Goal: Check status: Check status

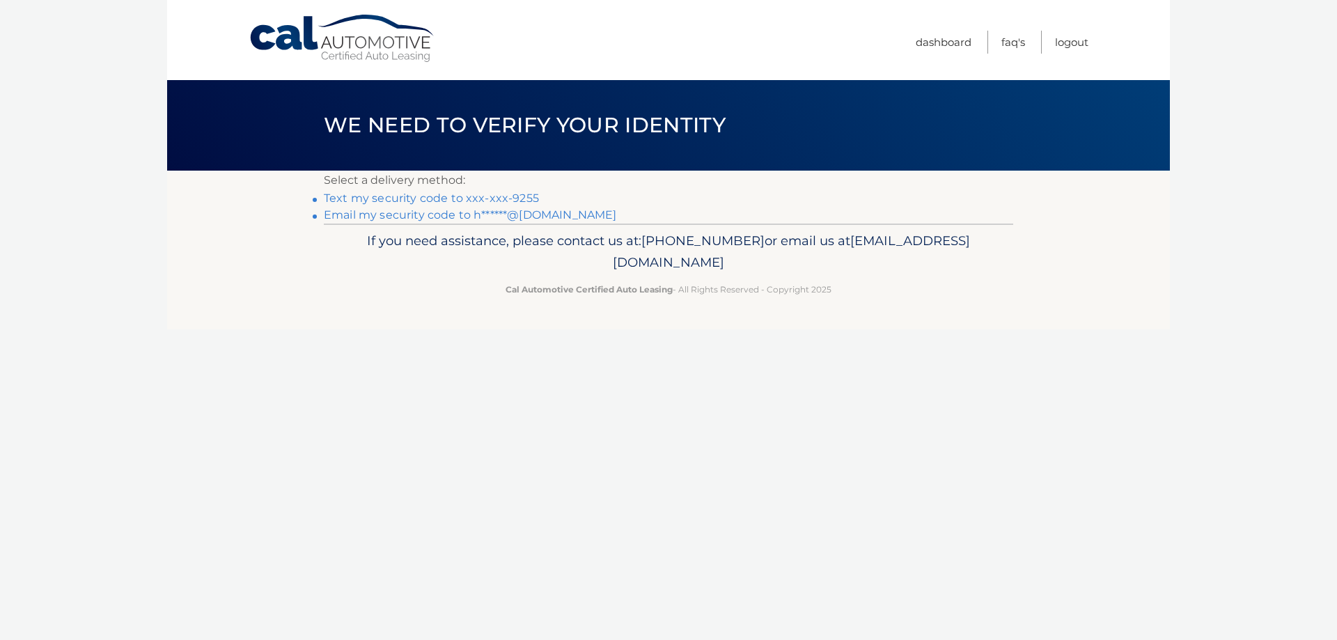
click at [480, 194] on link "Text my security code to xxx-xxx-9255" at bounding box center [431, 197] width 215 height 13
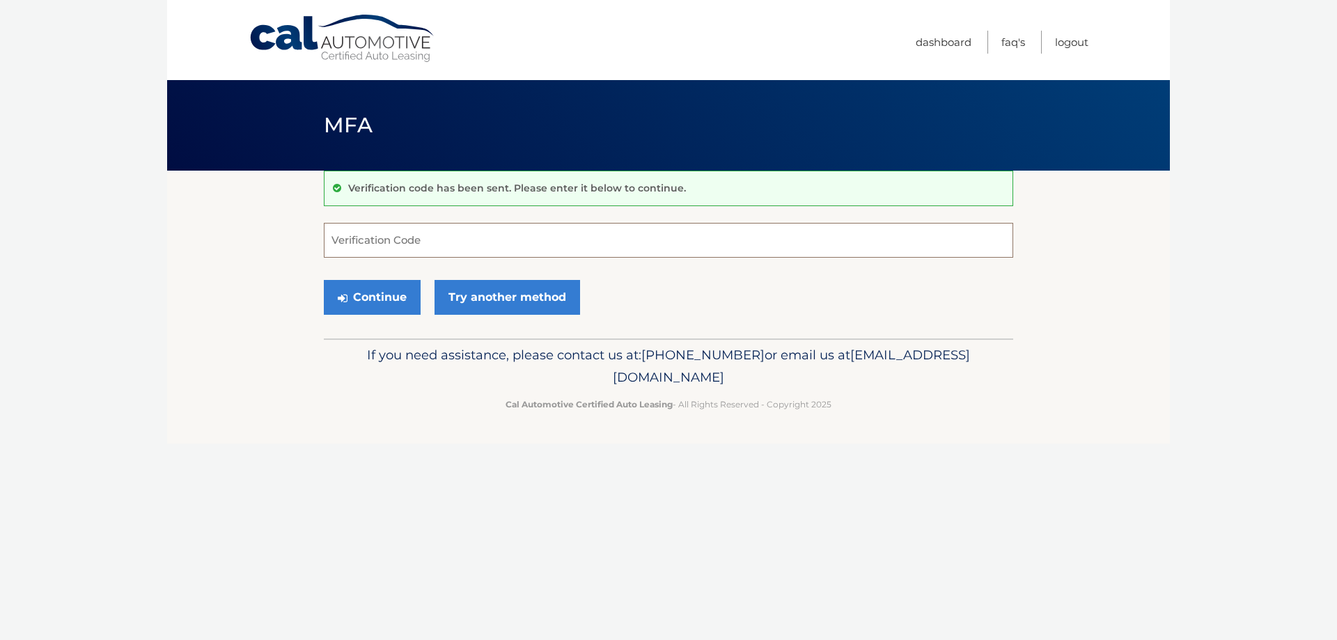
click at [544, 246] on input "Verification Code" at bounding box center [668, 240] width 689 height 35
type input "663420"
click at [327, 285] on button "Continue" at bounding box center [372, 297] width 97 height 35
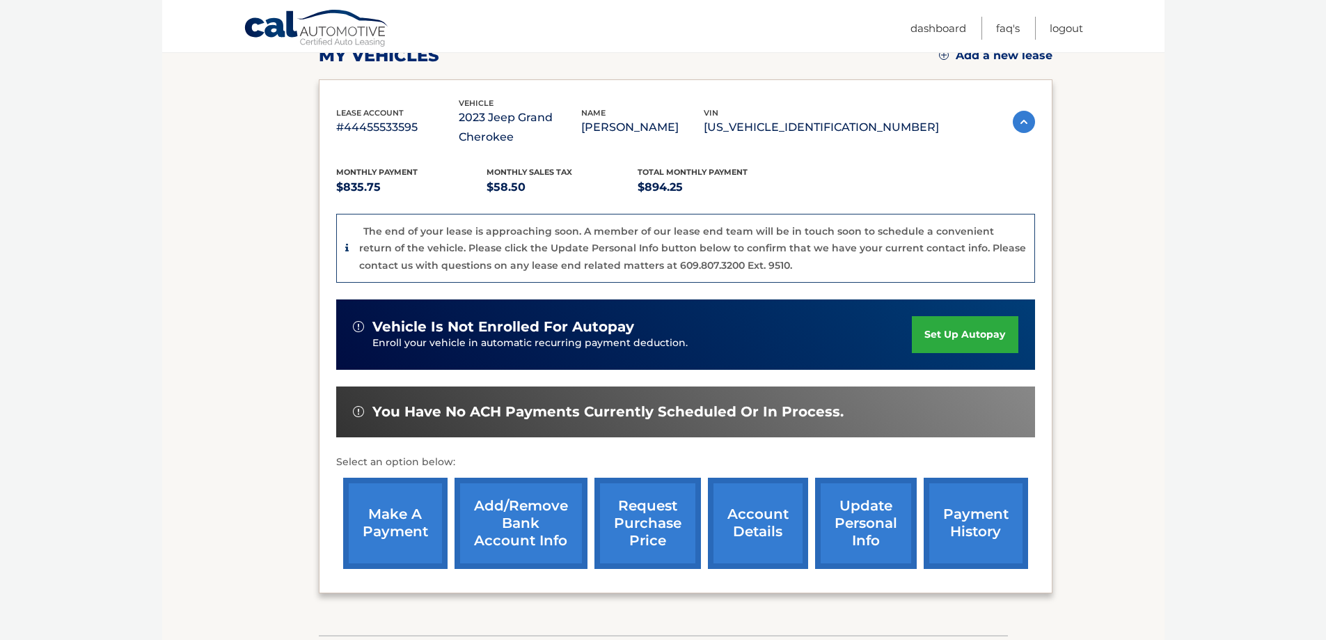
scroll to position [278, 0]
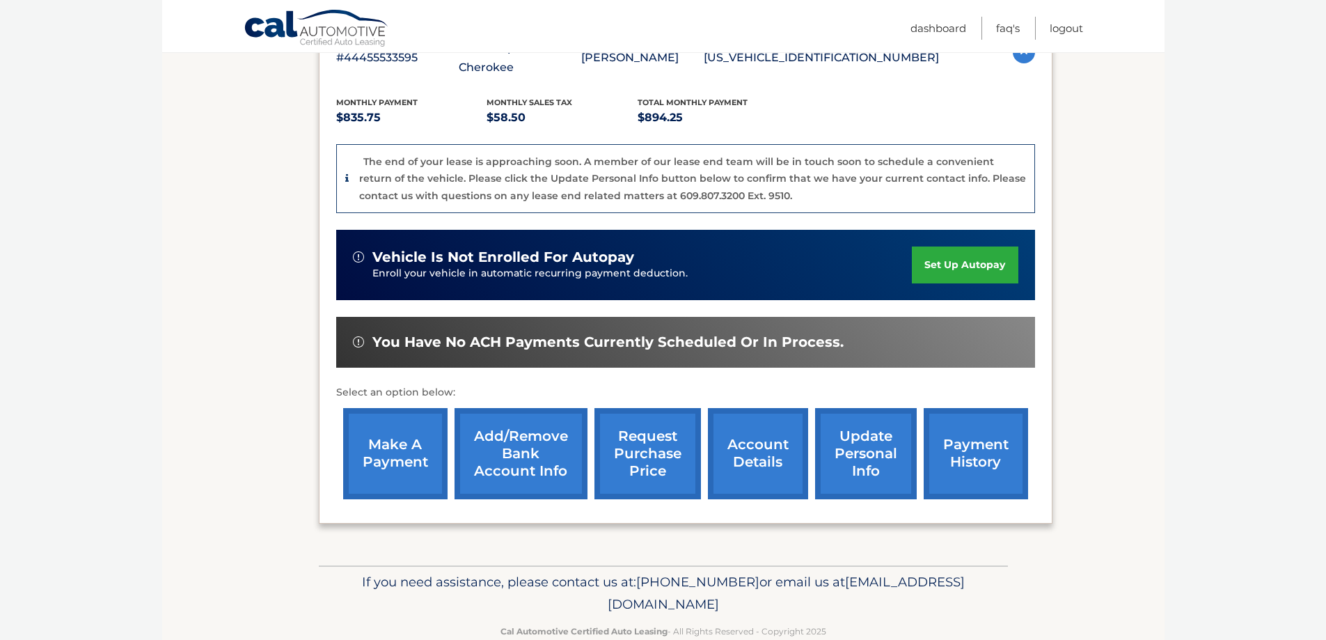
click at [740, 439] on link "account details" at bounding box center [758, 453] width 100 height 91
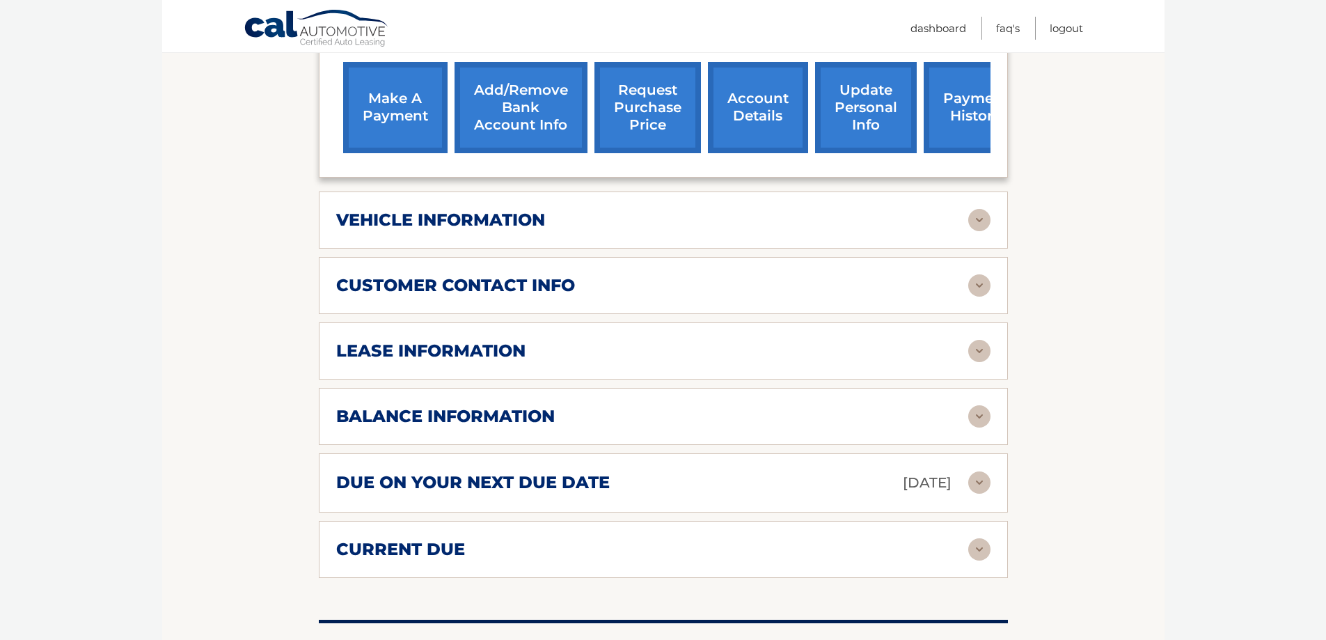
scroll to position [627, 0]
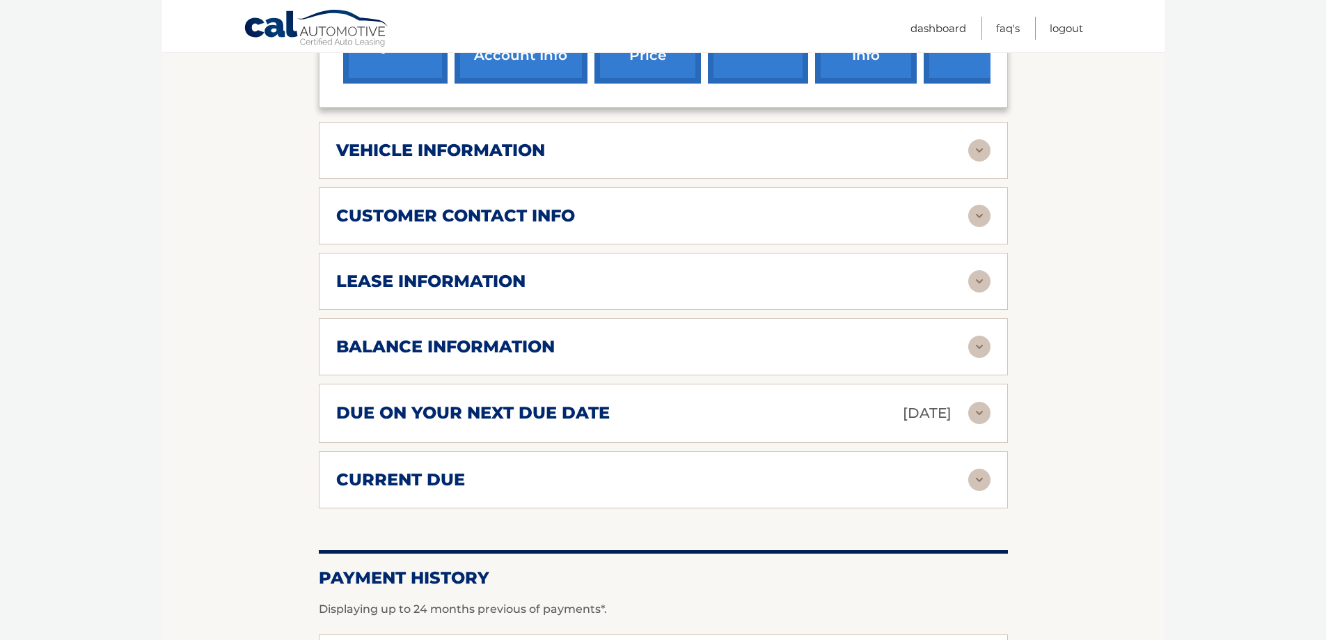
click at [974, 148] on img at bounding box center [979, 150] width 22 height 22
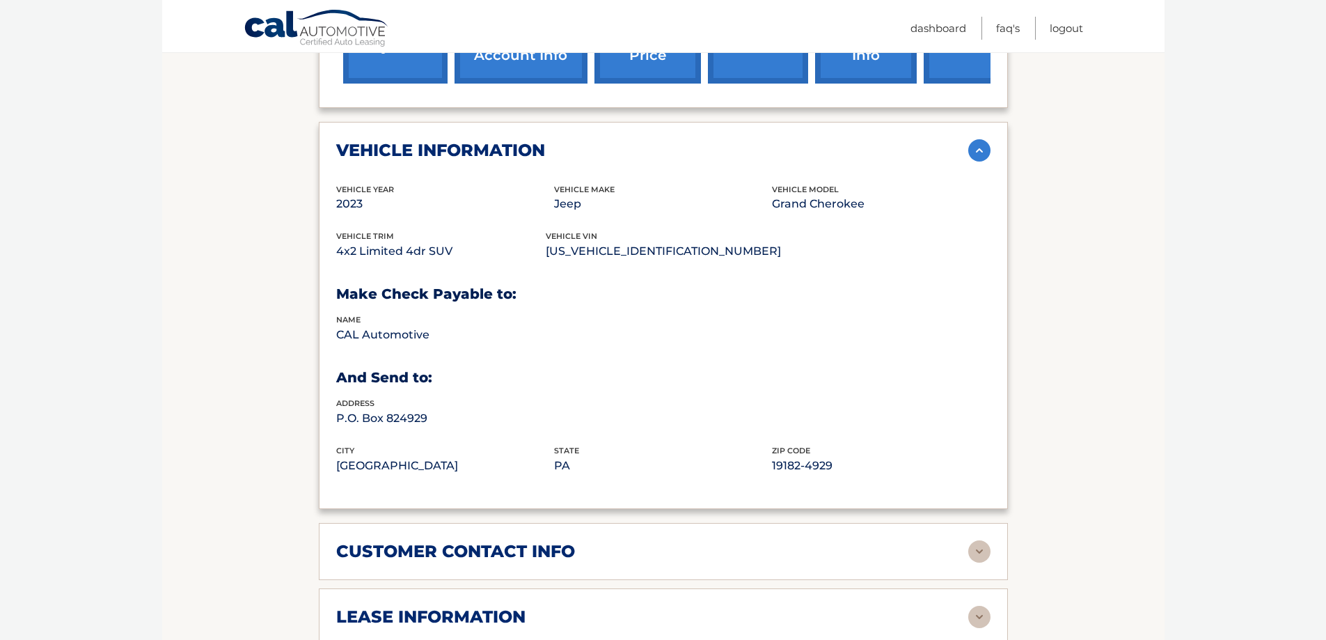
click at [978, 150] on img at bounding box center [979, 150] width 22 height 22
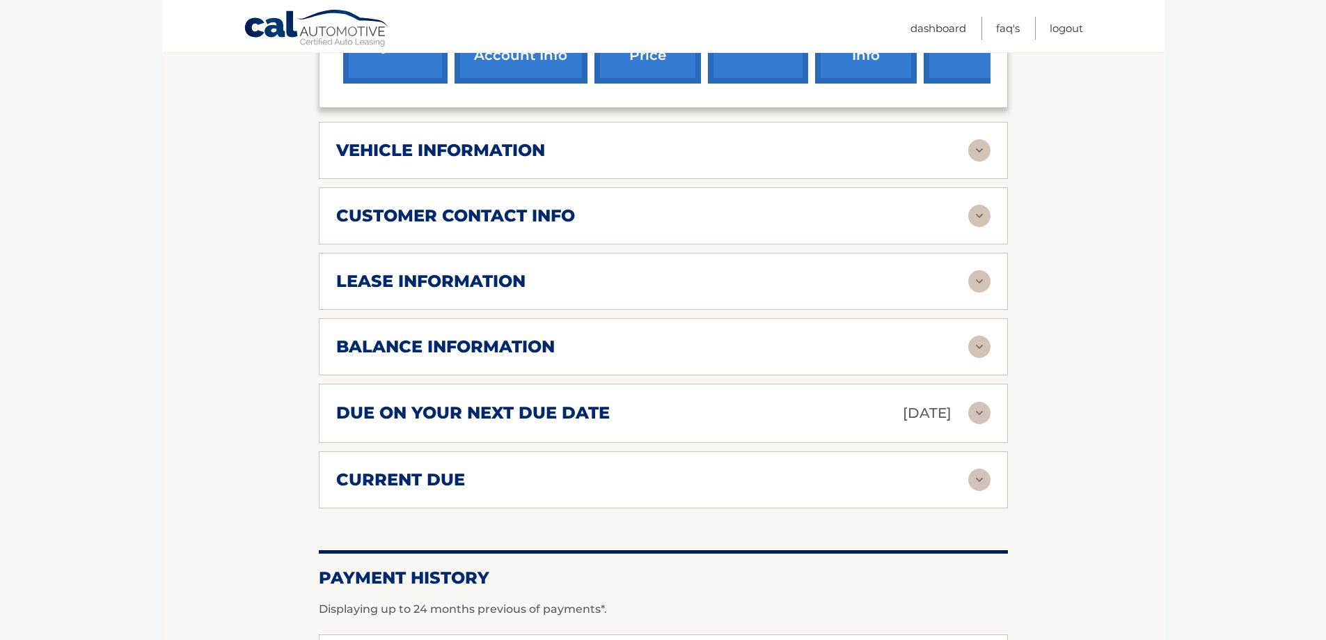
click at [979, 278] on img at bounding box center [979, 281] width 22 height 22
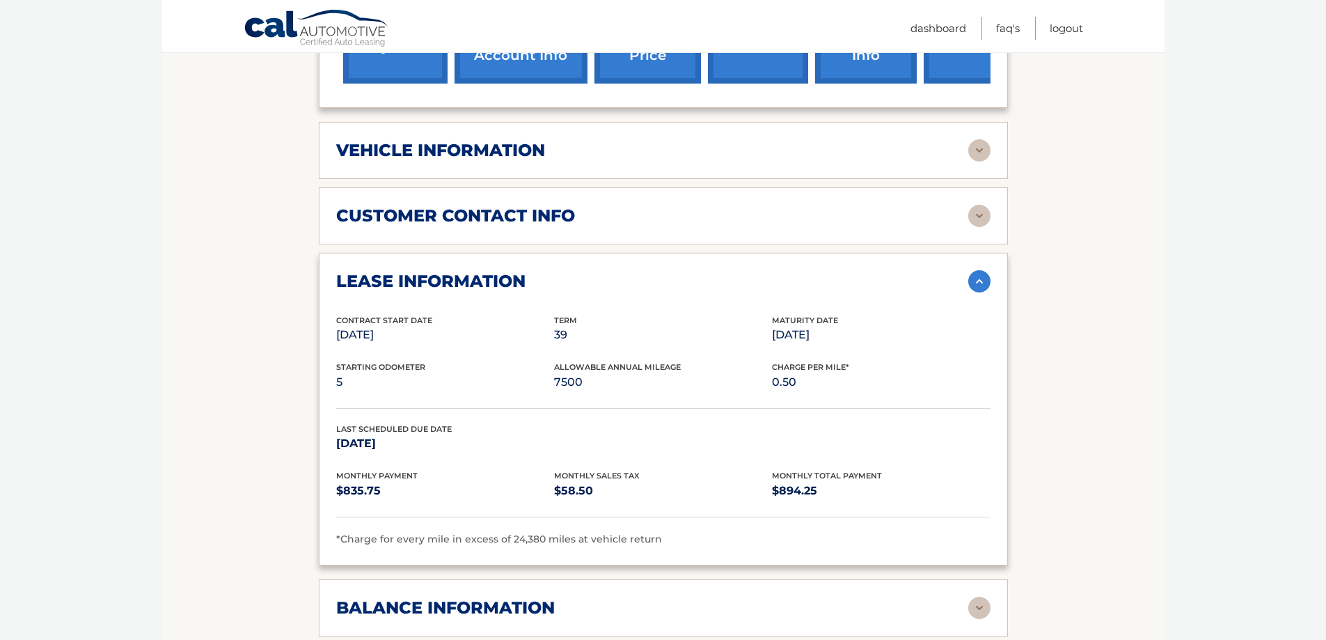
click at [983, 272] on img at bounding box center [979, 281] width 22 height 22
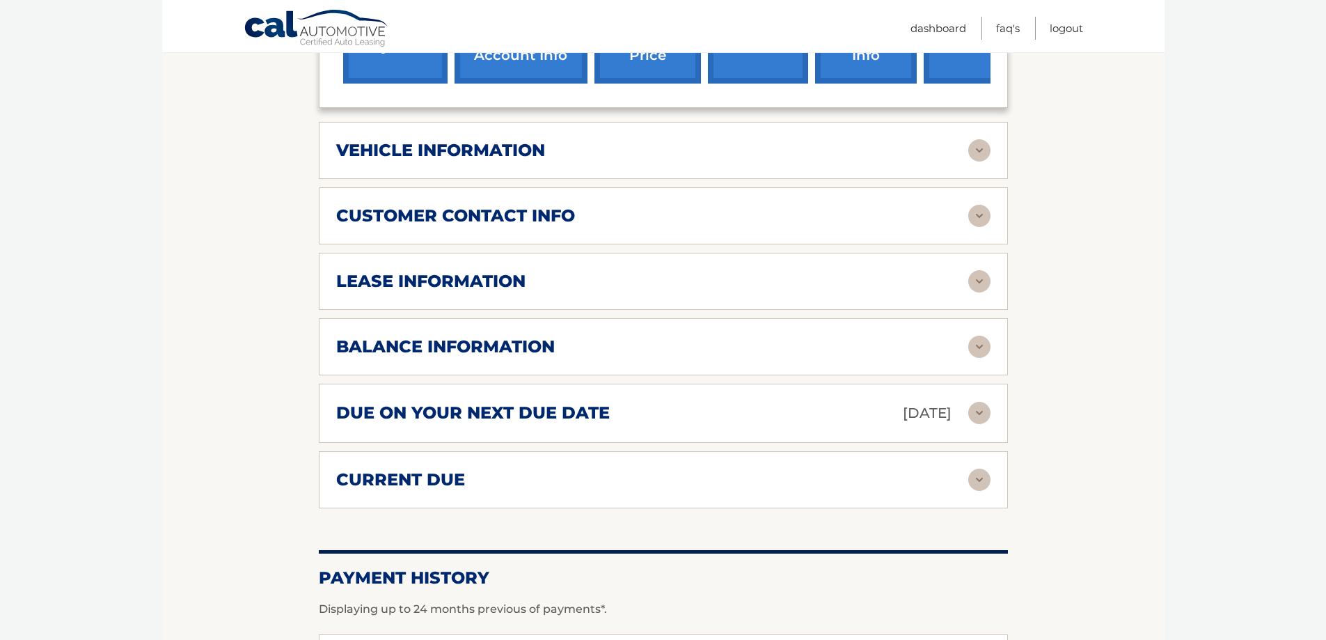
scroll to position [487, 0]
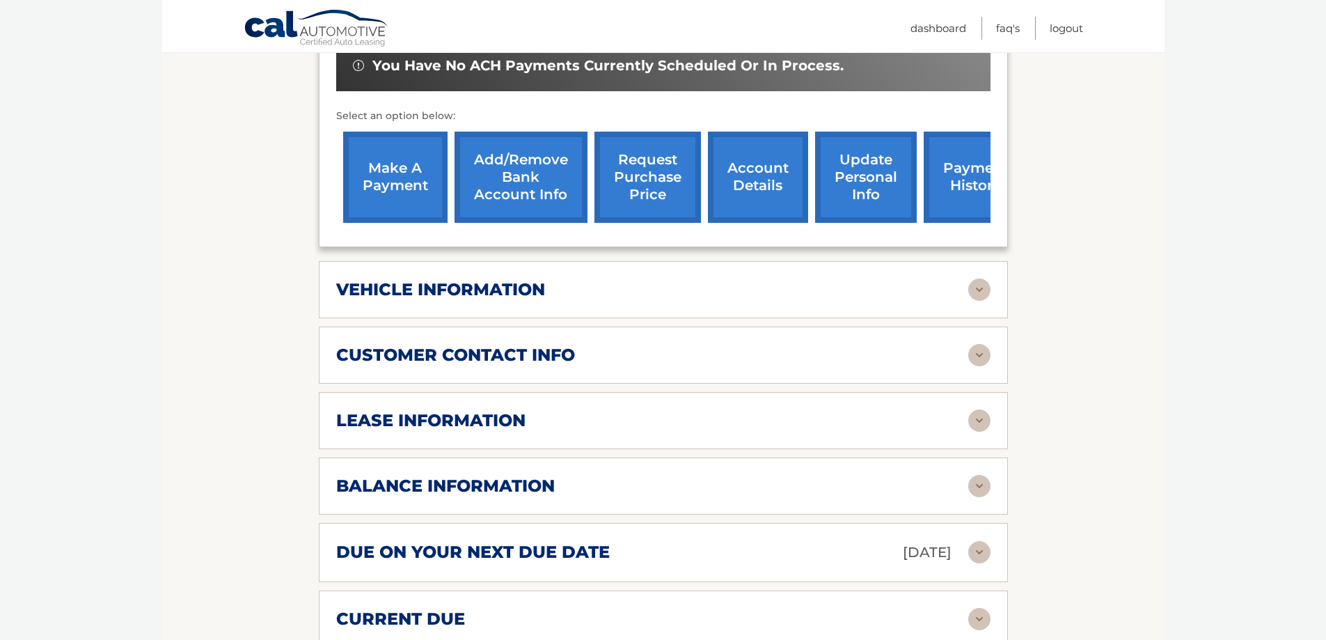
click at [977, 353] on img at bounding box center [979, 355] width 22 height 22
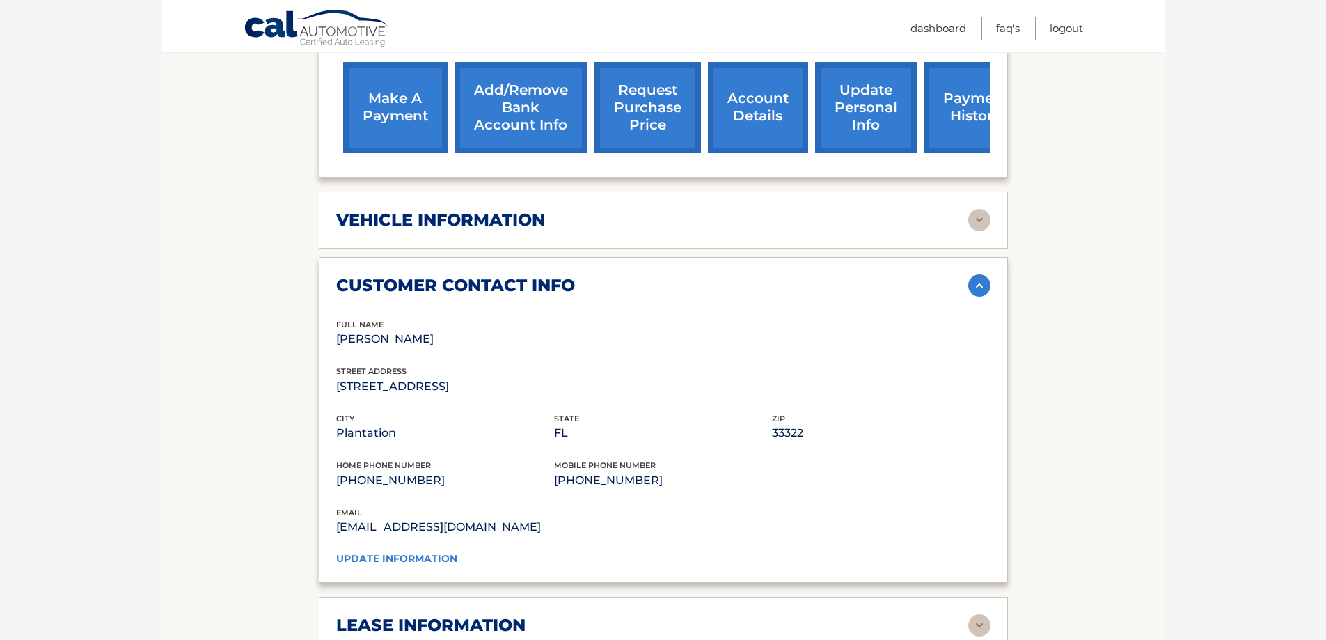
scroll to position [627, 0]
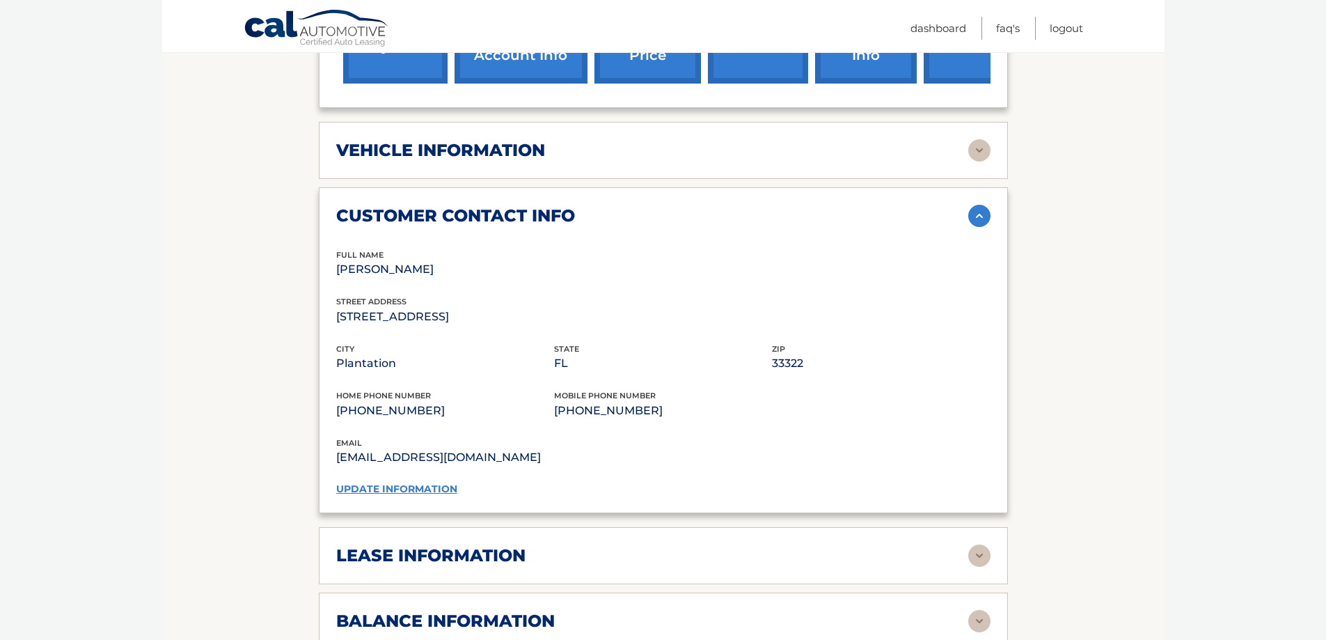
click at [982, 217] on img at bounding box center [979, 216] width 22 height 22
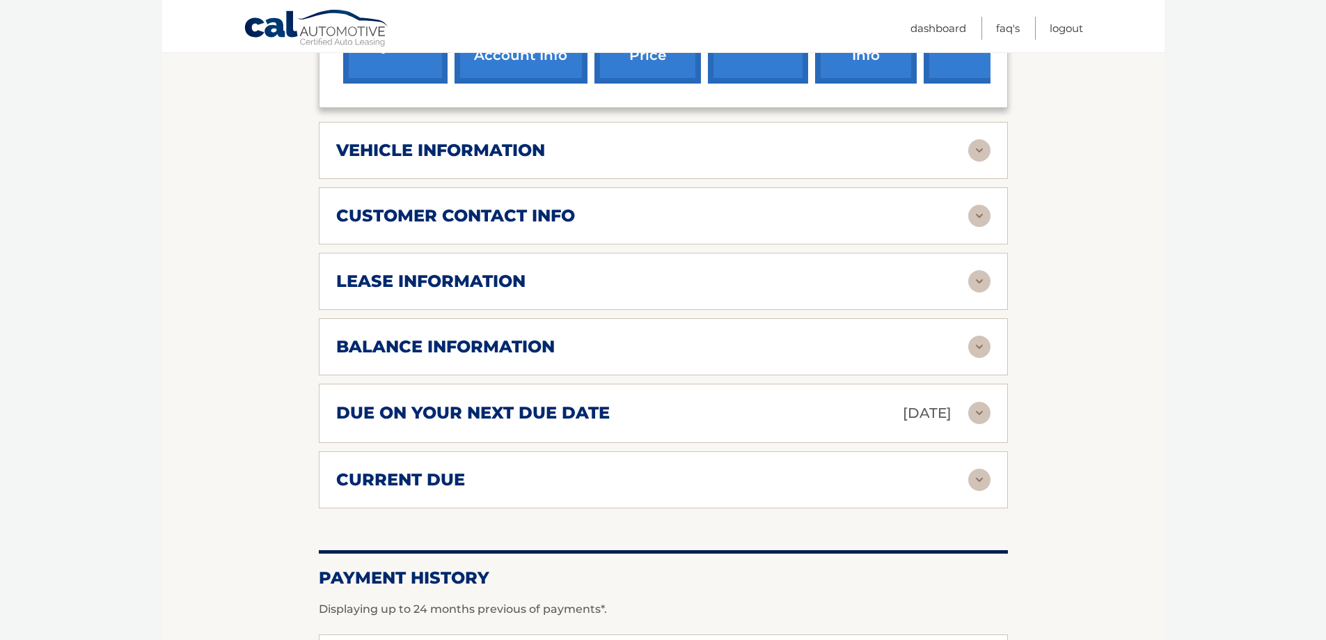
click at [975, 283] on img at bounding box center [979, 281] width 22 height 22
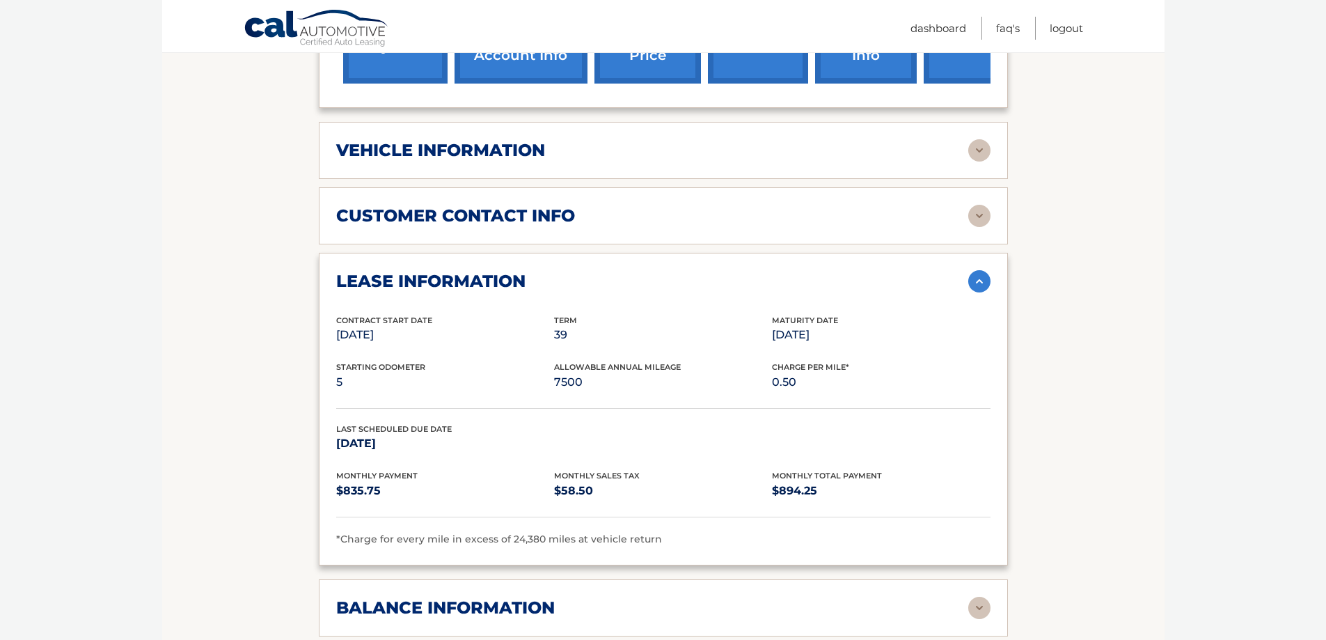
click at [983, 278] on img at bounding box center [979, 281] width 22 height 22
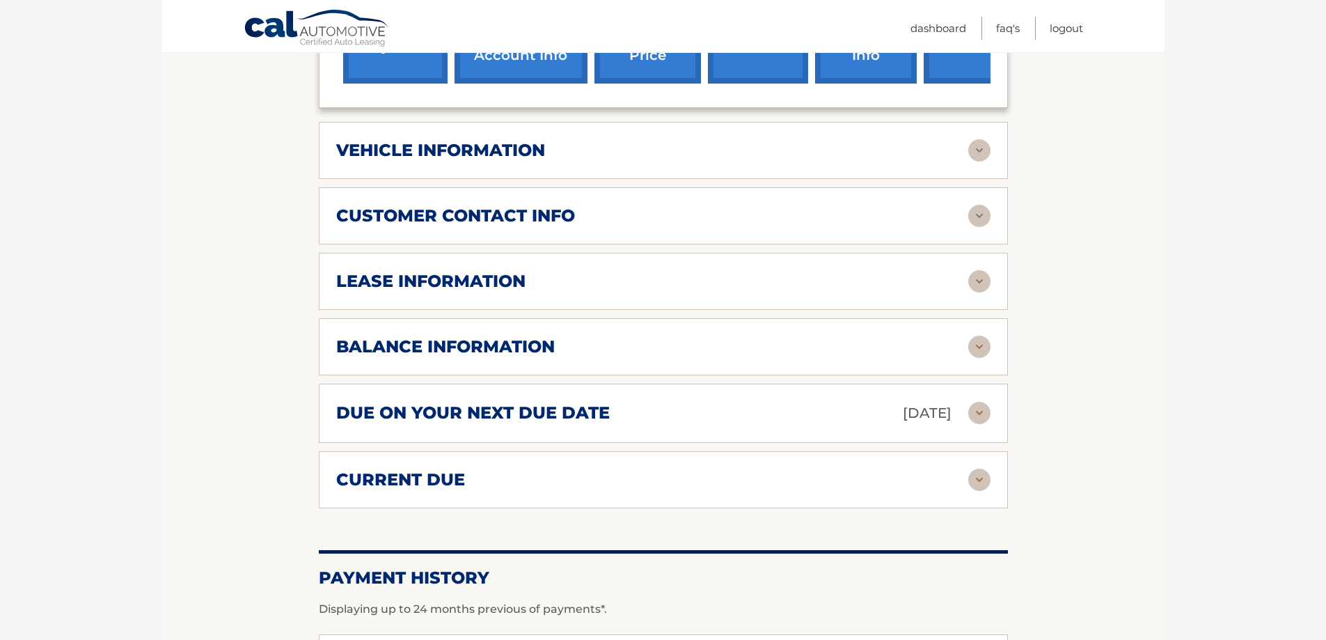
click at [978, 340] on img at bounding box center [979, 347] width 22 height 22
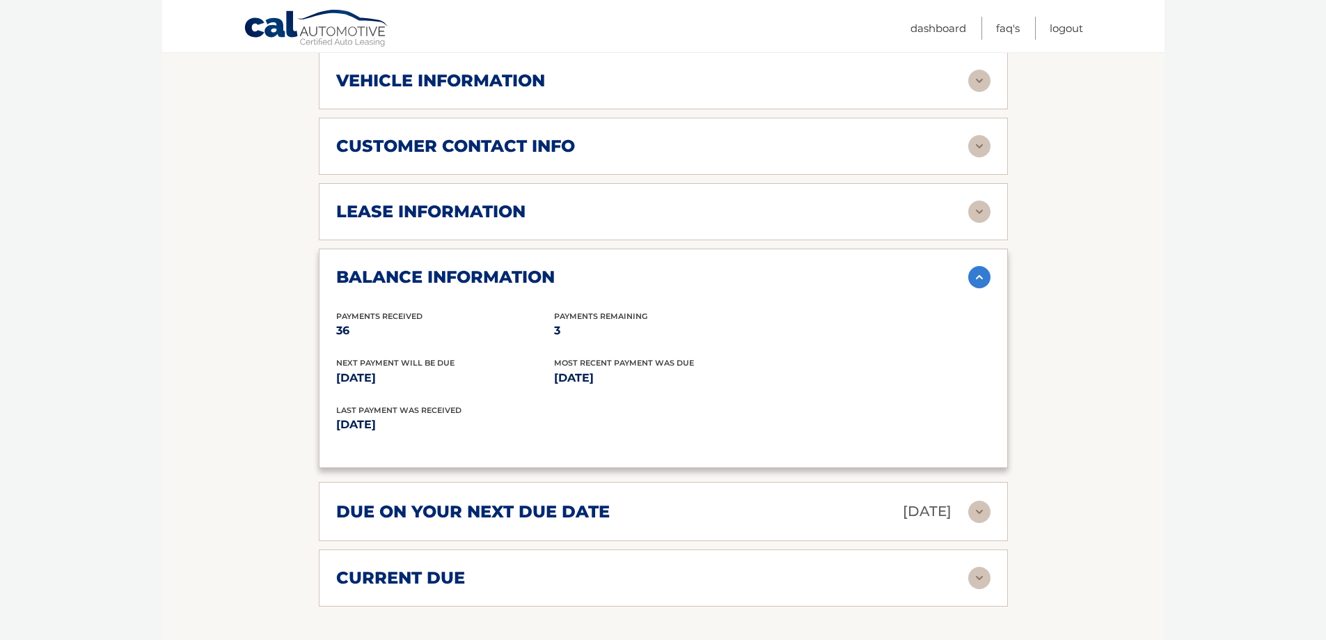
scroll to position [766, 0]
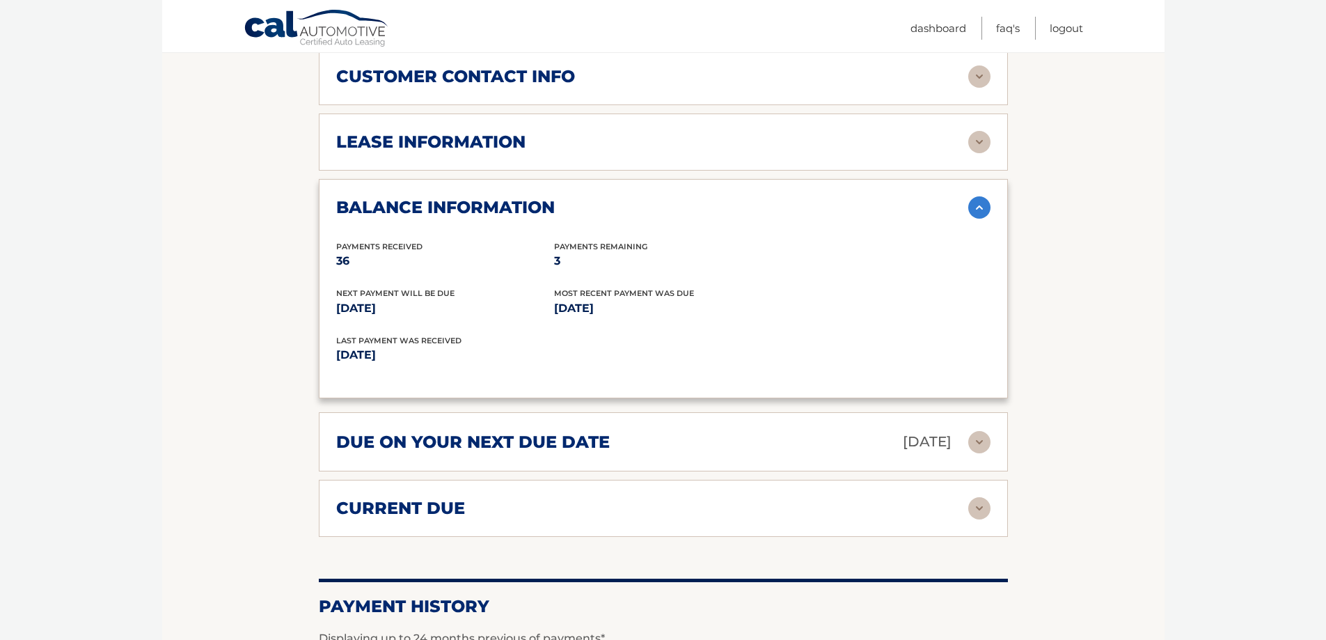
click at [978, 205] on img at bounding box center [979, 207] width 22 height 22
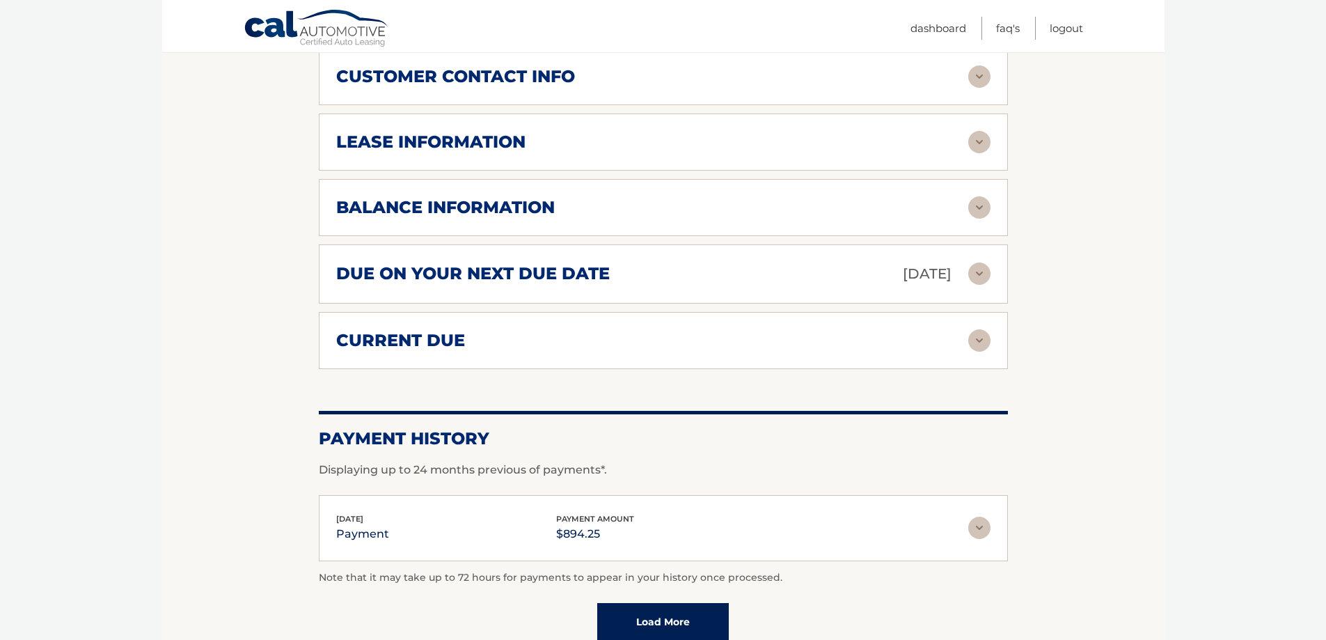
click at [977, 333] on img at bounding box center [979, 340] width 22 height 22
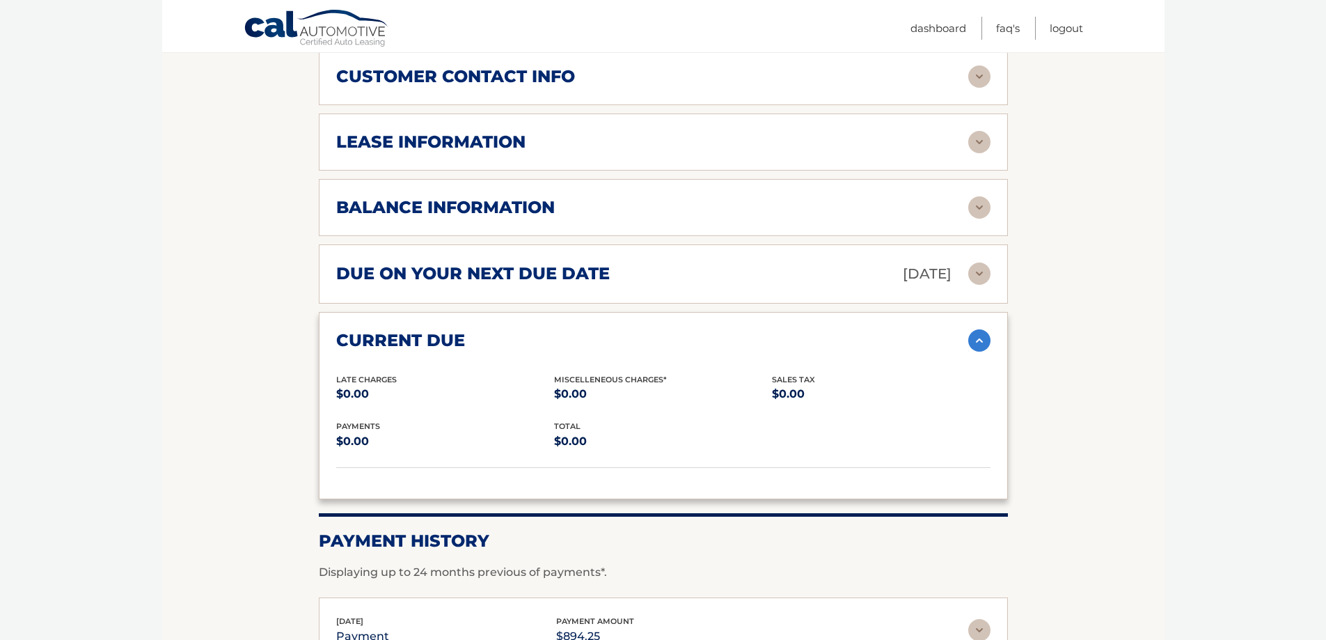
click at [977, 339] on img at bounding box center [979, 340] width 22 height 22
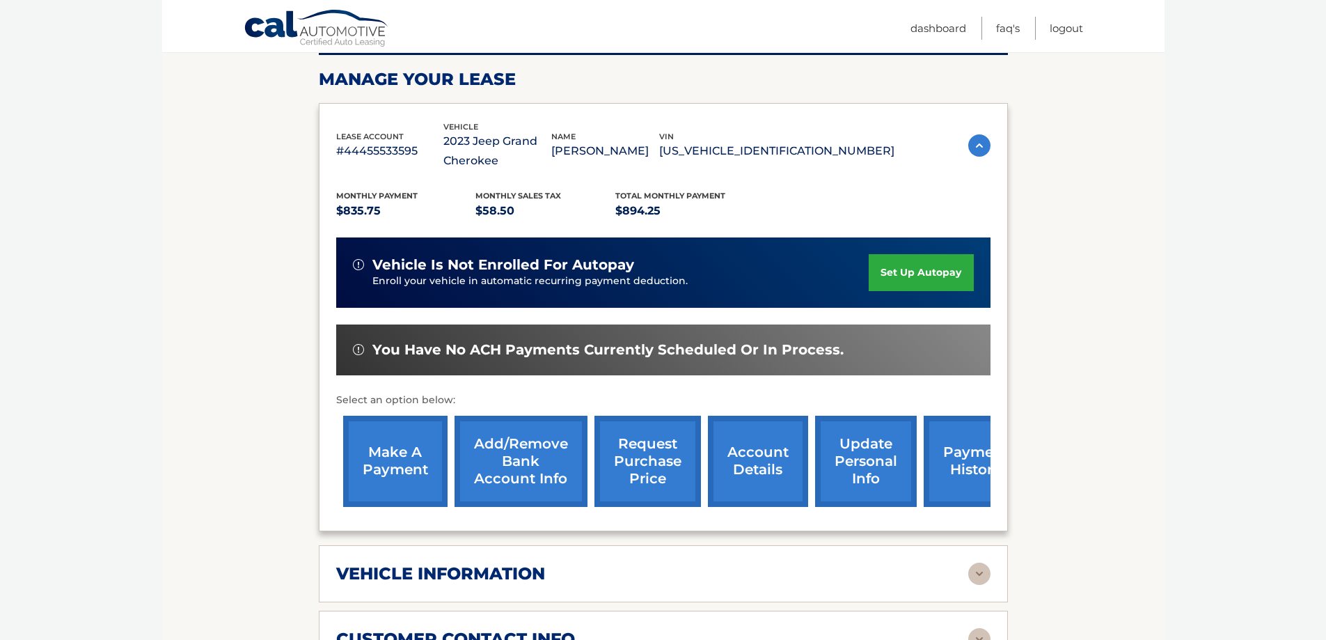
scroll to position [0, 0]
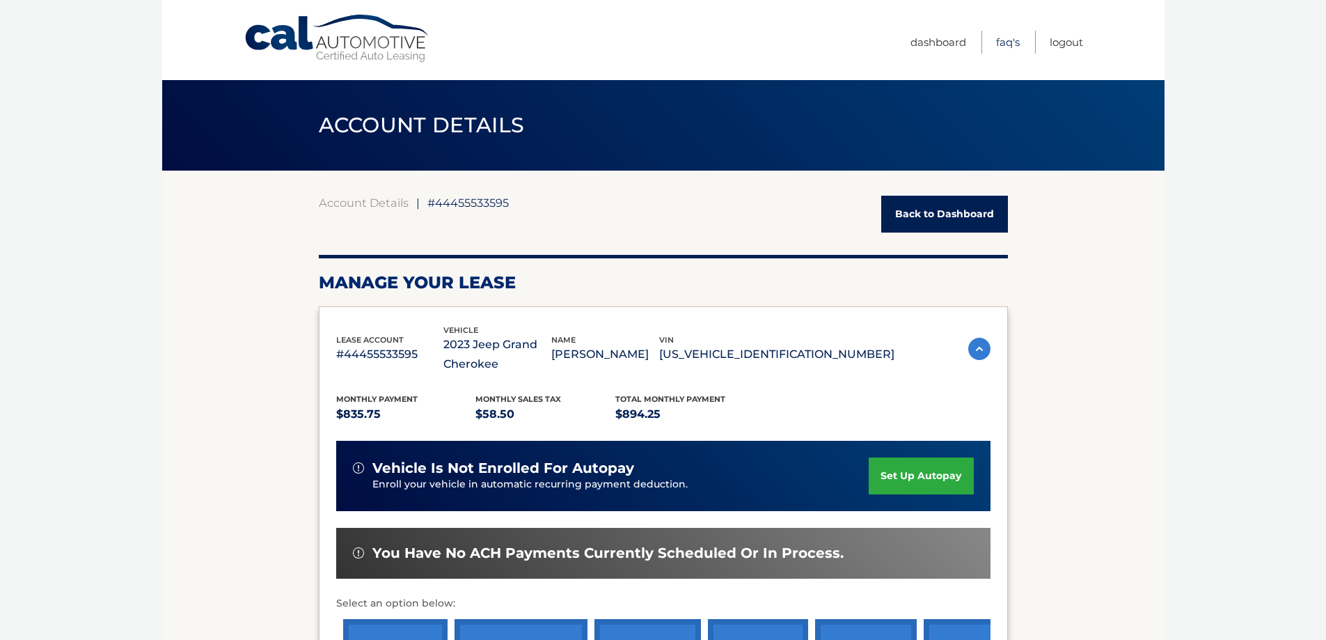
click at [1009, 42] on link "FAQ's" at bounding box center [1008, 42] width 24 height 23
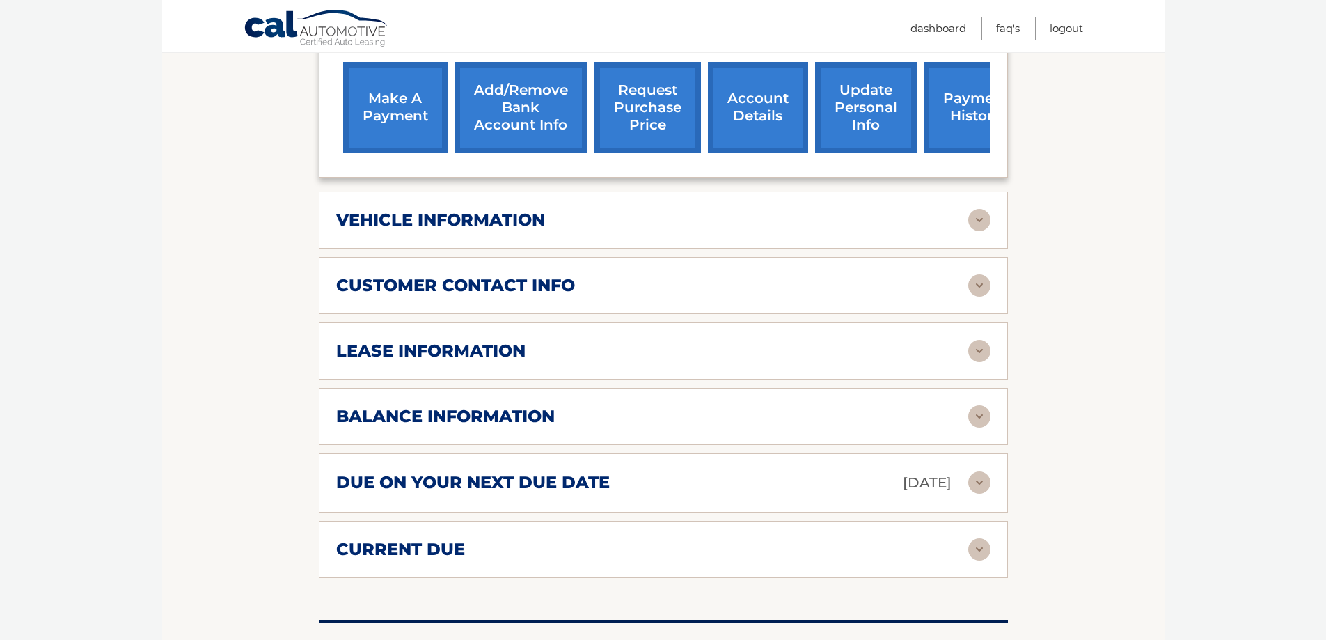
scroll to position [627, 0]
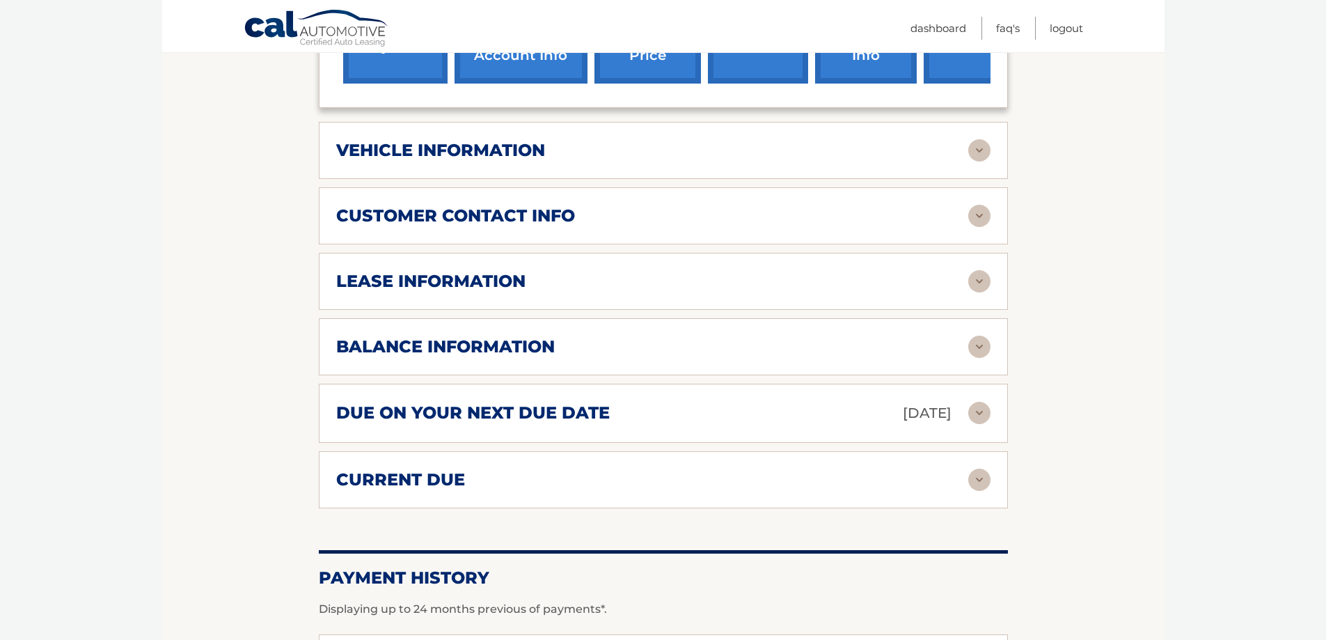
click at [581, 342] on div "balance information" at bounding box center [652, 346] width 632 height 21
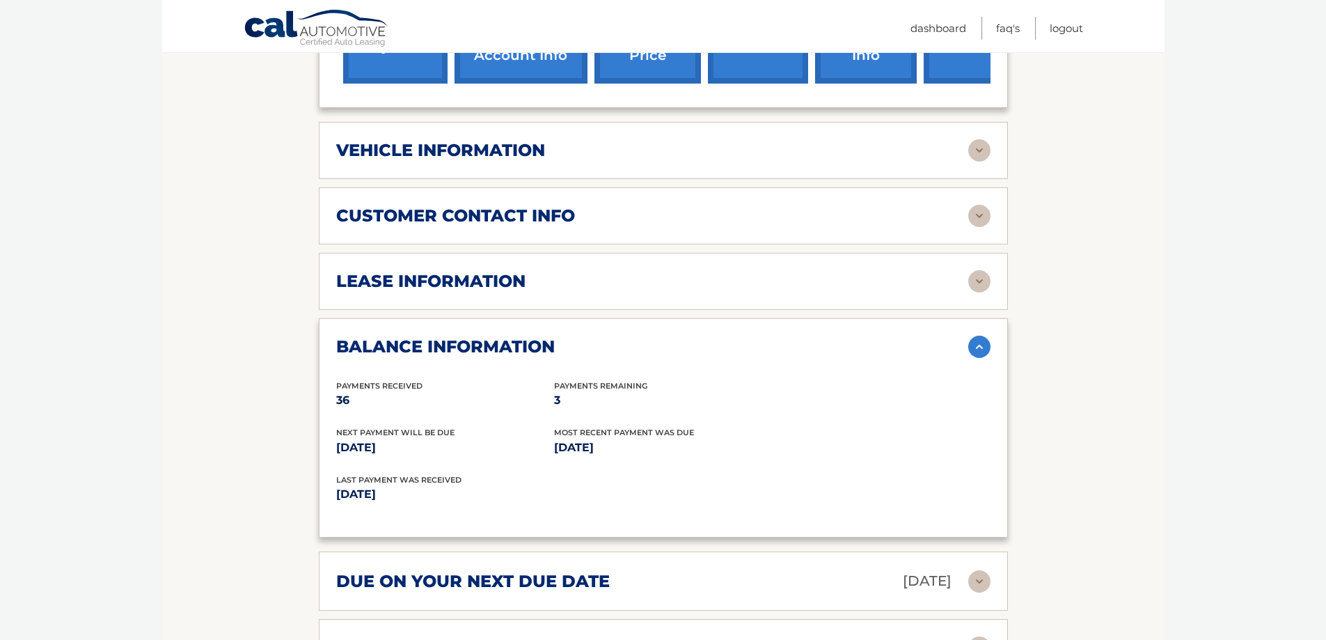
click at [982, 345] on img at bounding box center [979, 347] width 22 height 22
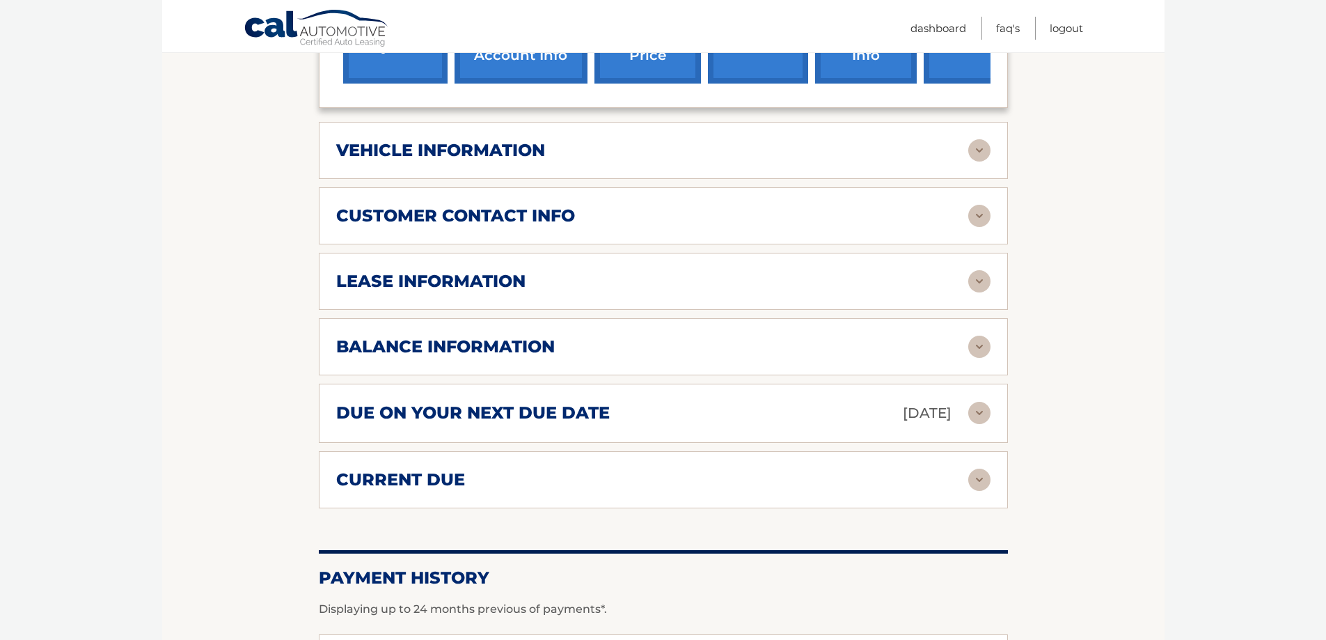
click at [978, 410] on img at bounding box center [979, 413] width 22 height 22
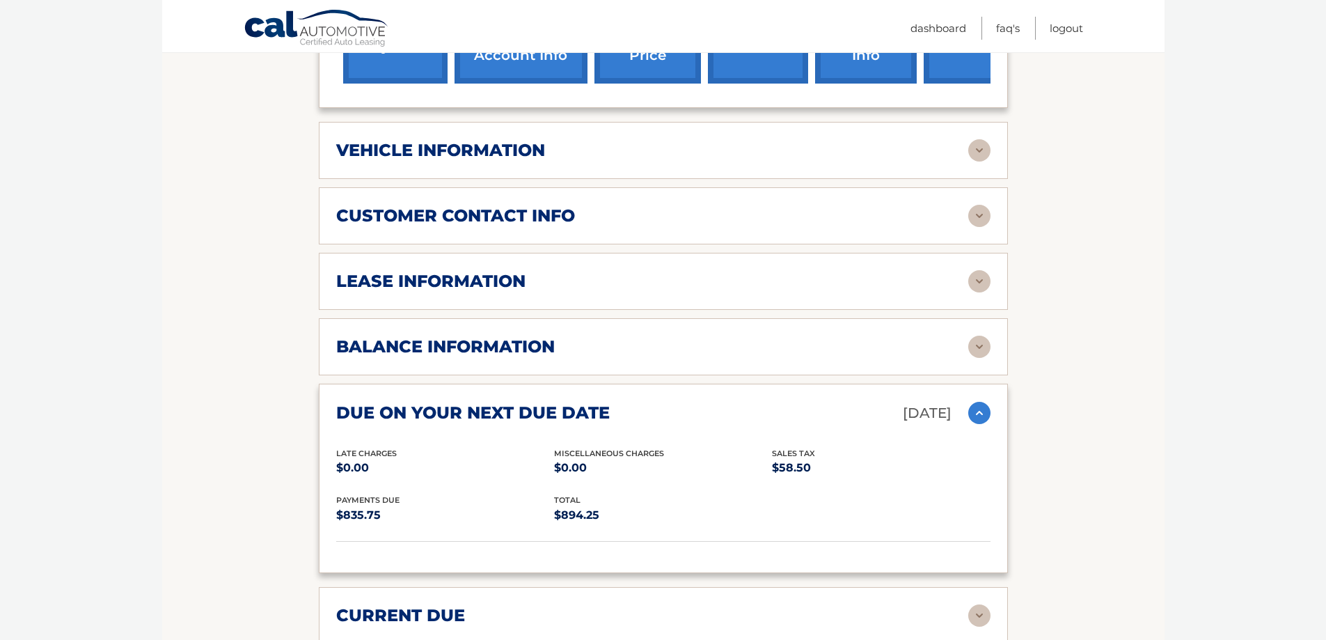
click at [980, 416] on img at bounding box center [979, 413] width 22 height 22
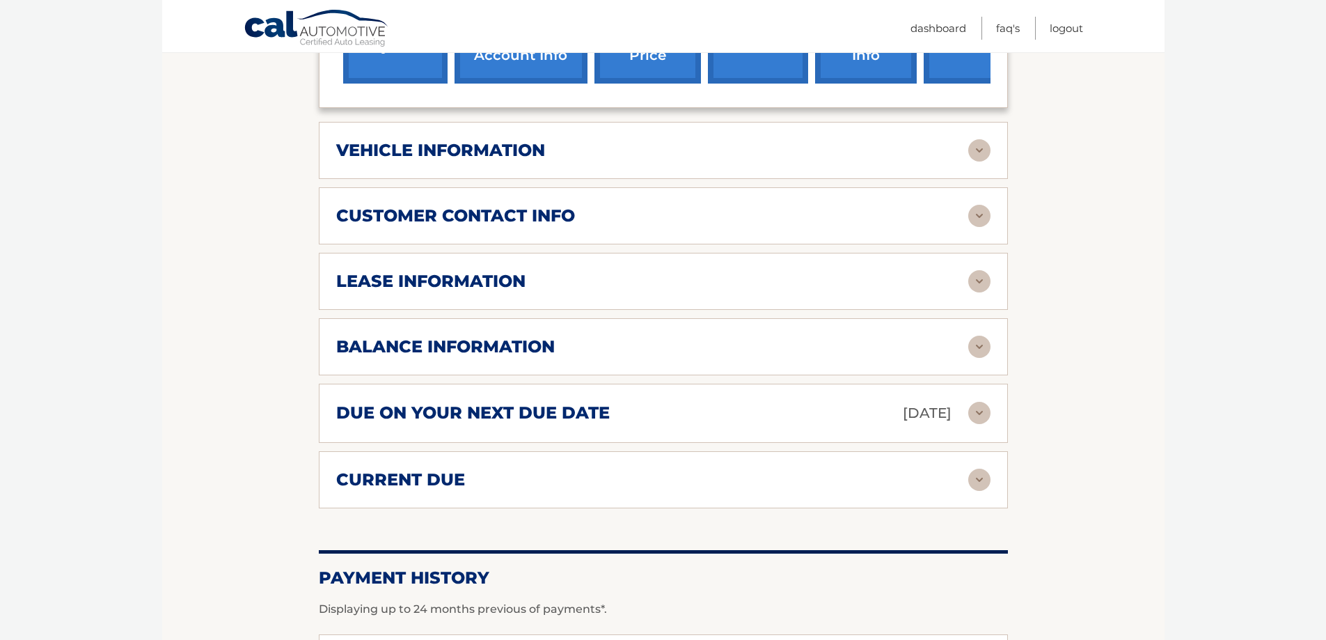
click at [961, 344] on div "balance information" at bounding box center [652, 346] width 632 height 21
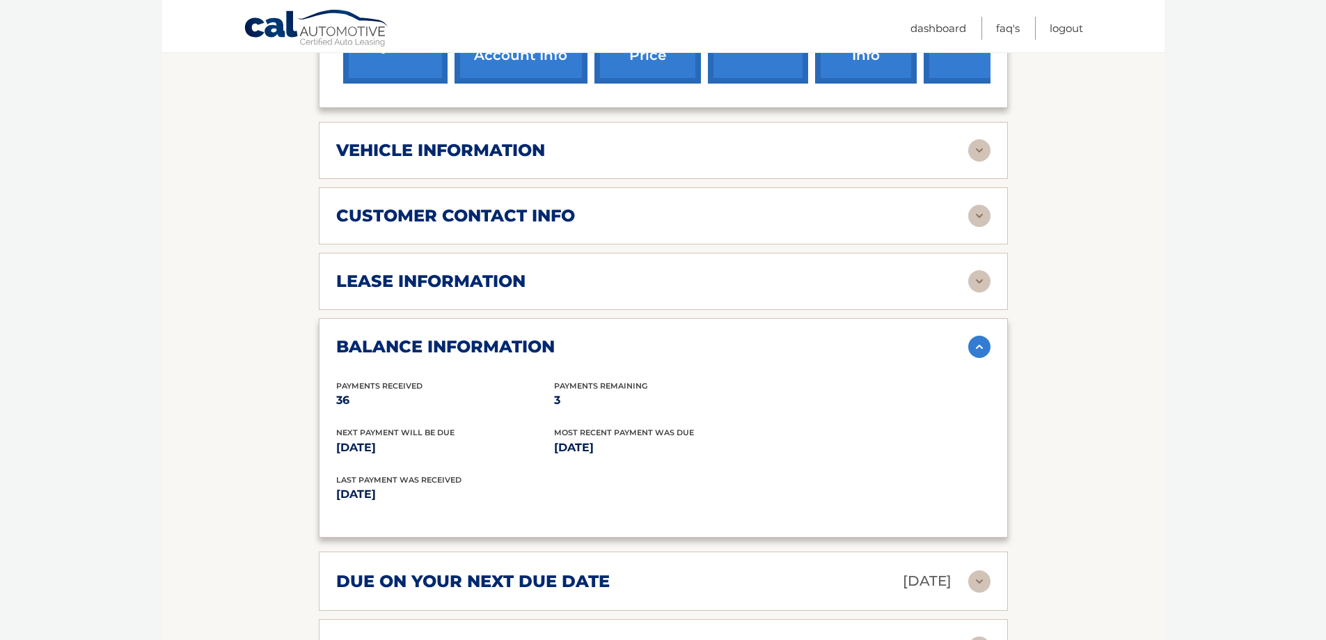
click at [977, 346] on img at bounding box center [979, 347] width 22 height 22
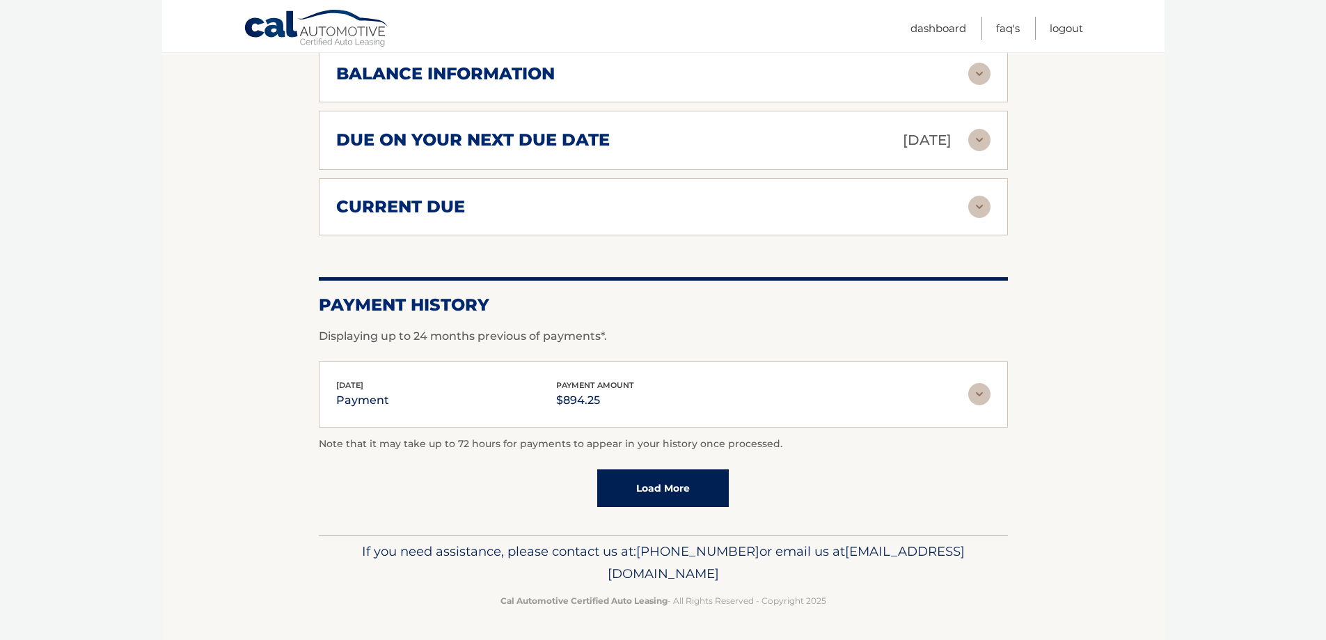
scroll to position [760, 0]
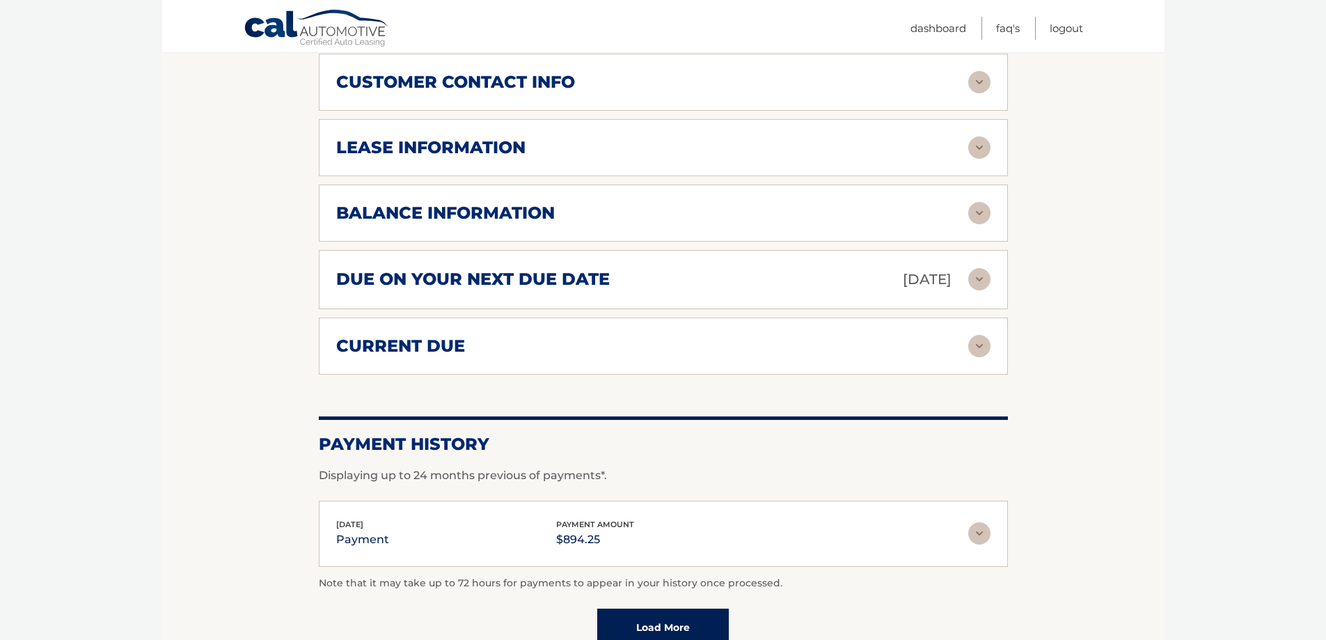
click at [957, 216] on div "balance information" at bounding box center [652, 213] width 632 height 21
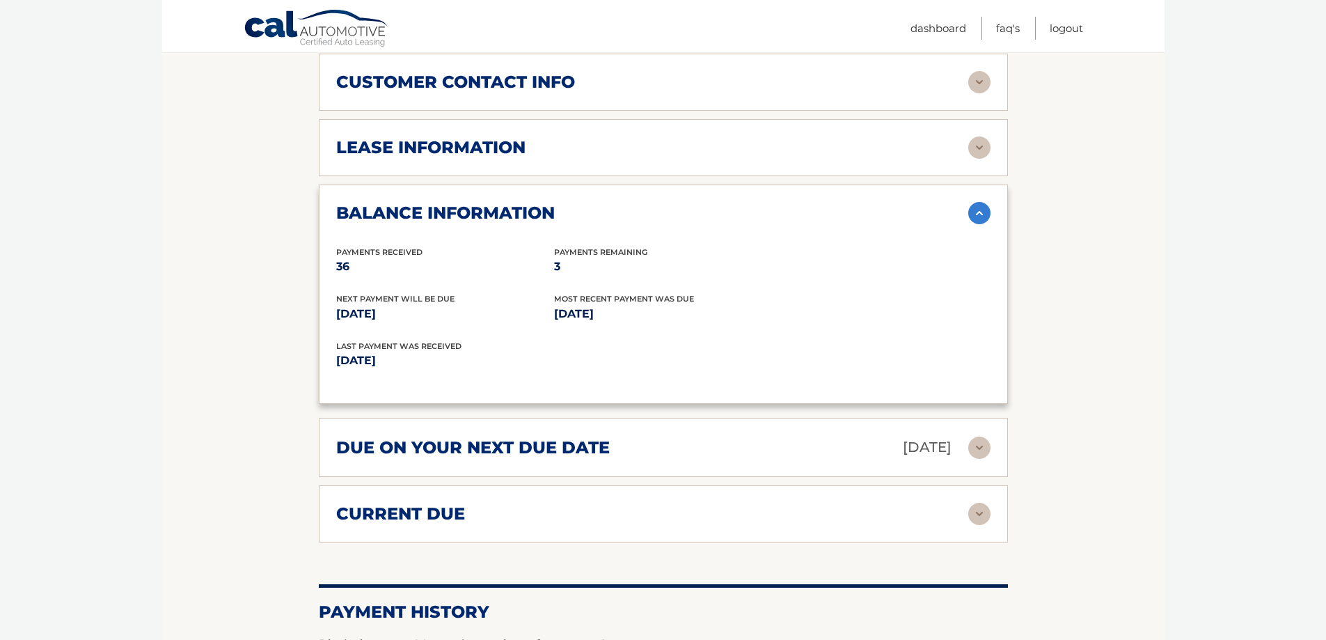
click at [957, 216] on div "balance information" at bounding box center [652, 213] width 632 height 21
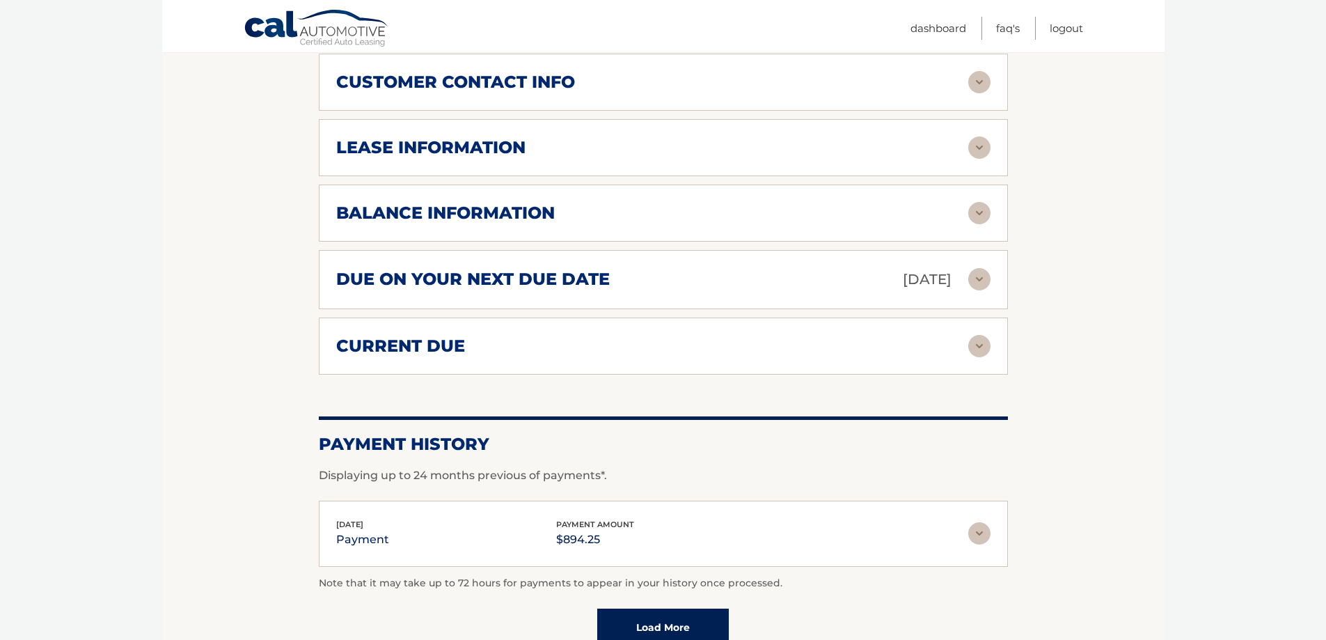
click at [863, 284] on div "due on your next due date [DATE]" at bounding box center [652, 279] width 632 height 24
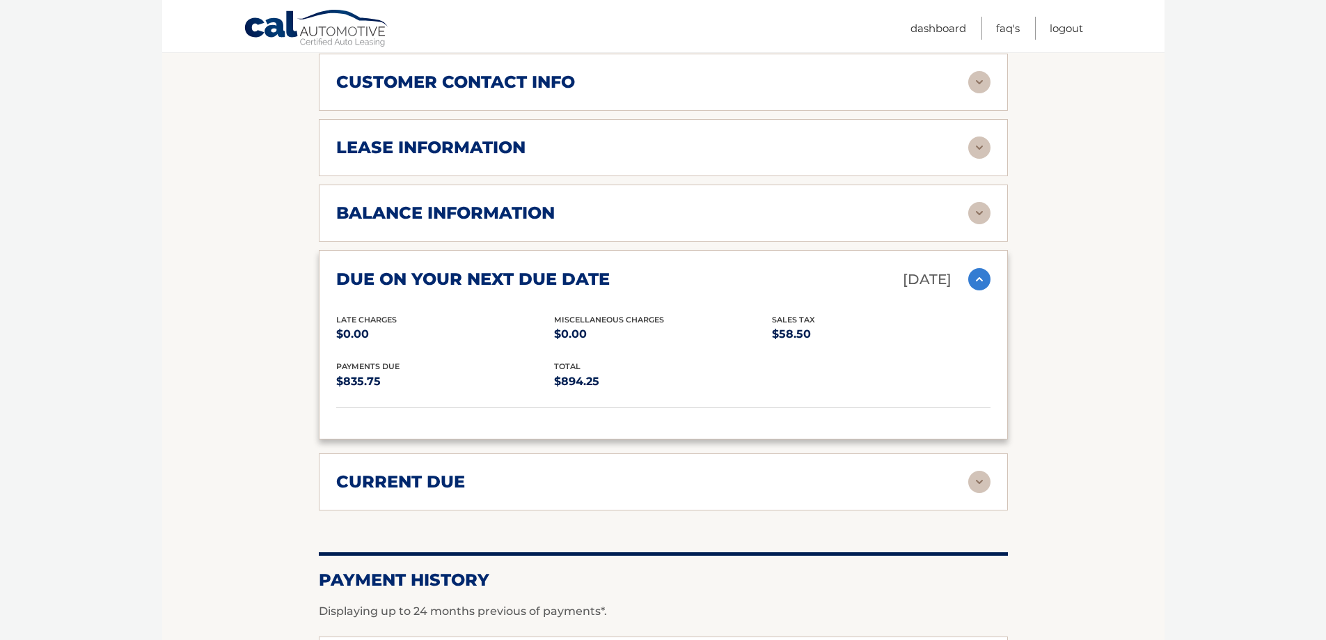
click at [875, 474] on div "current due" at bounding box center [652, 481] width 632 height 21
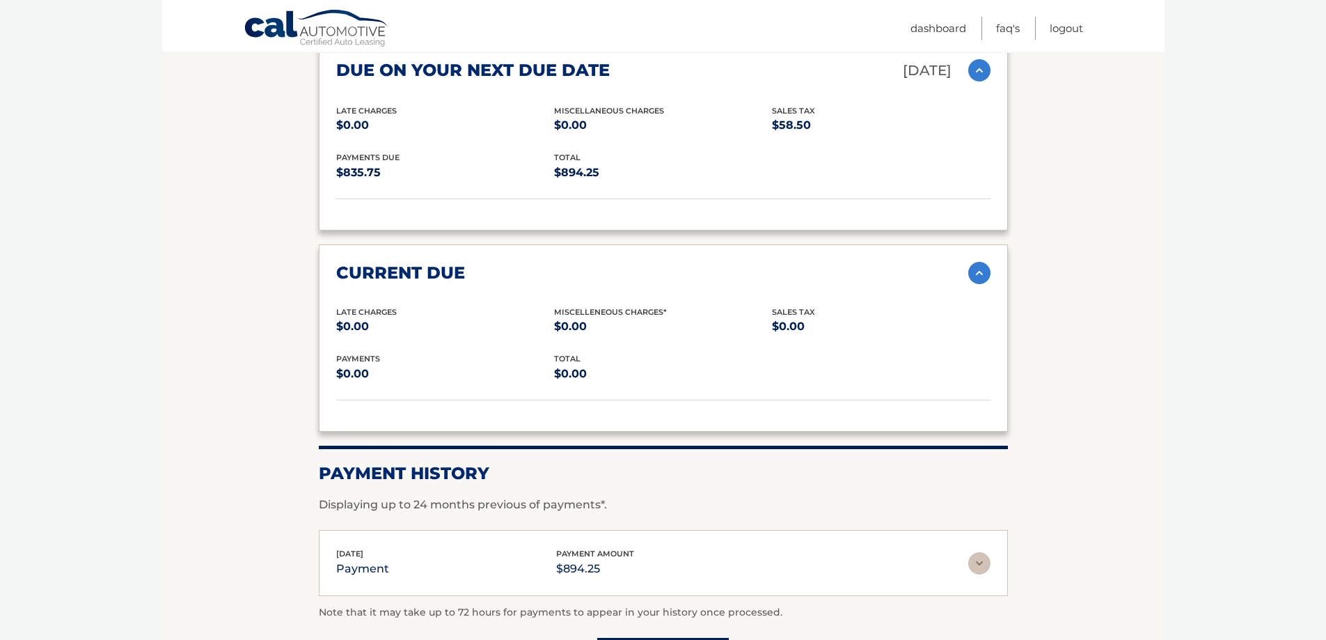
scroll to position [1108, 0]
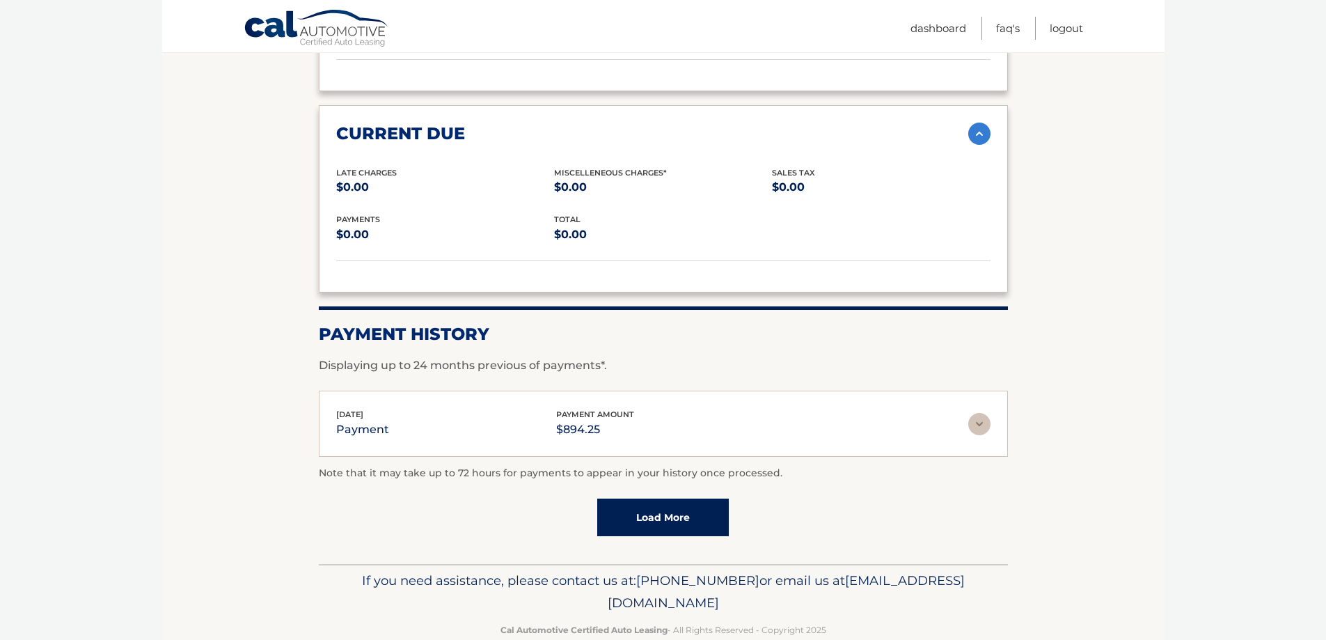
click at [967, 428] on div "[DATE] payment payment amount $894.25" at bounding box center [652, 423] width 632 height 31
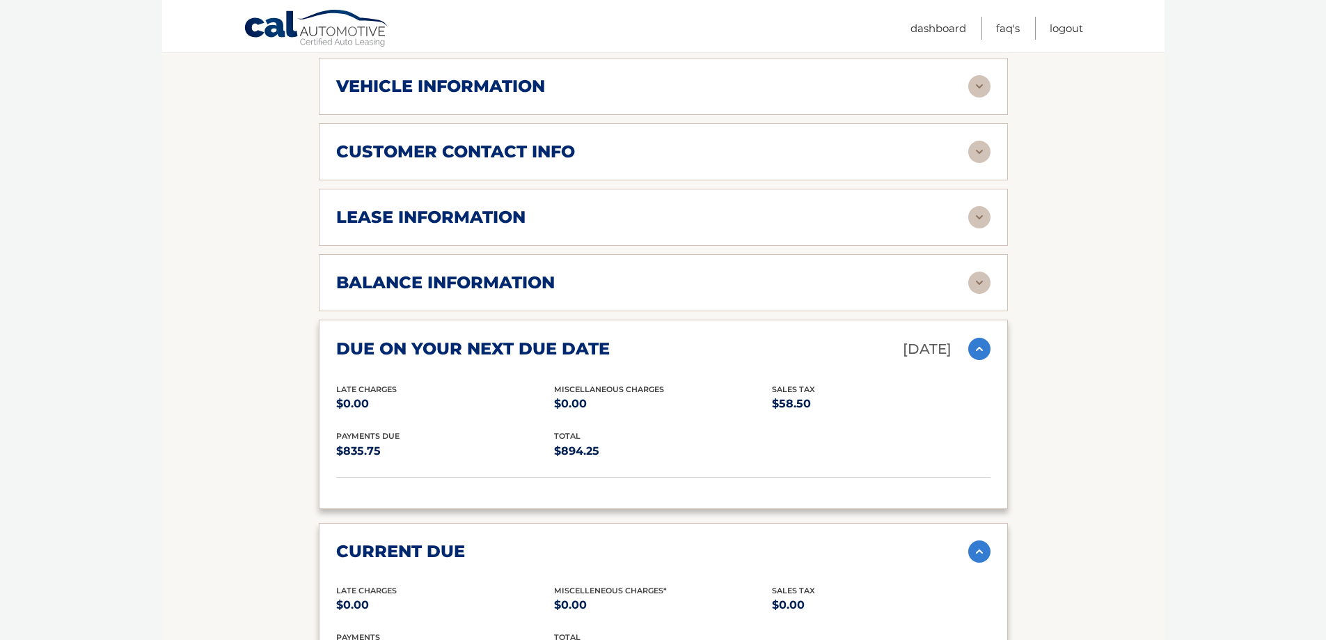
scroll to position [551, 0]
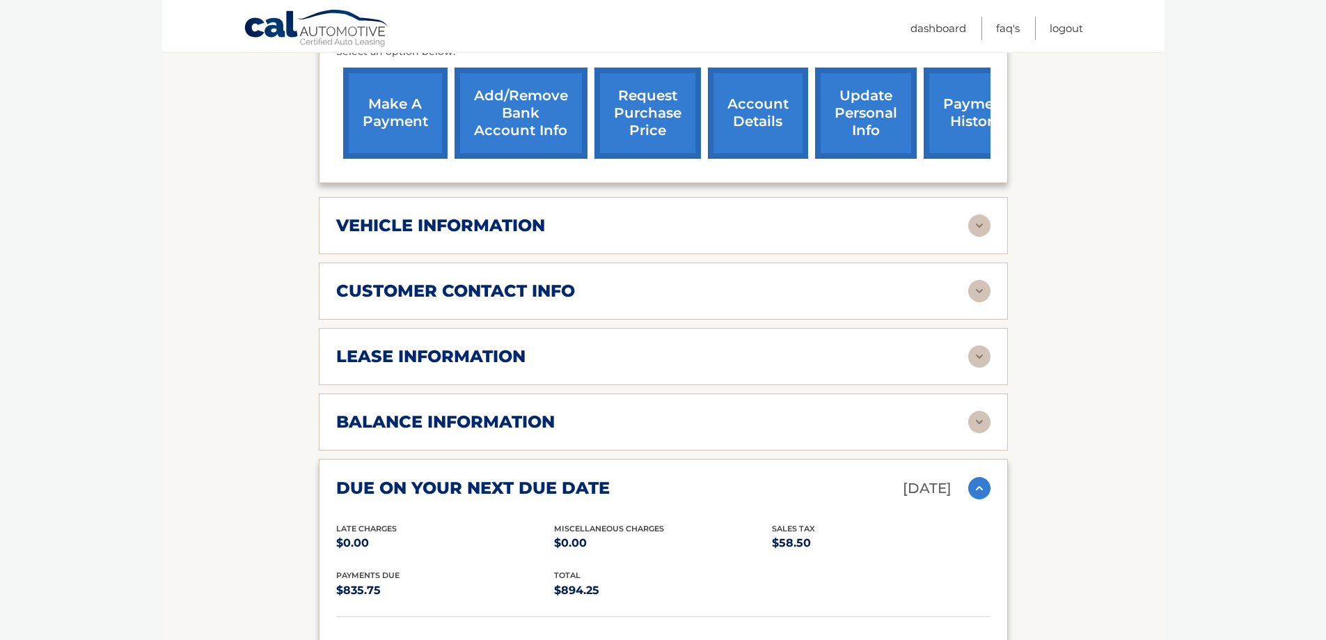
click at [925, 378] on div "lease information Contract Start Date [DATE] Term 39 Maturity Date [DATE] Start…" at bounding box center [663, 356] width 689 height 57
click at [959, 359] on div "lease information" at bounding box center [652, 356] width 632 height 21
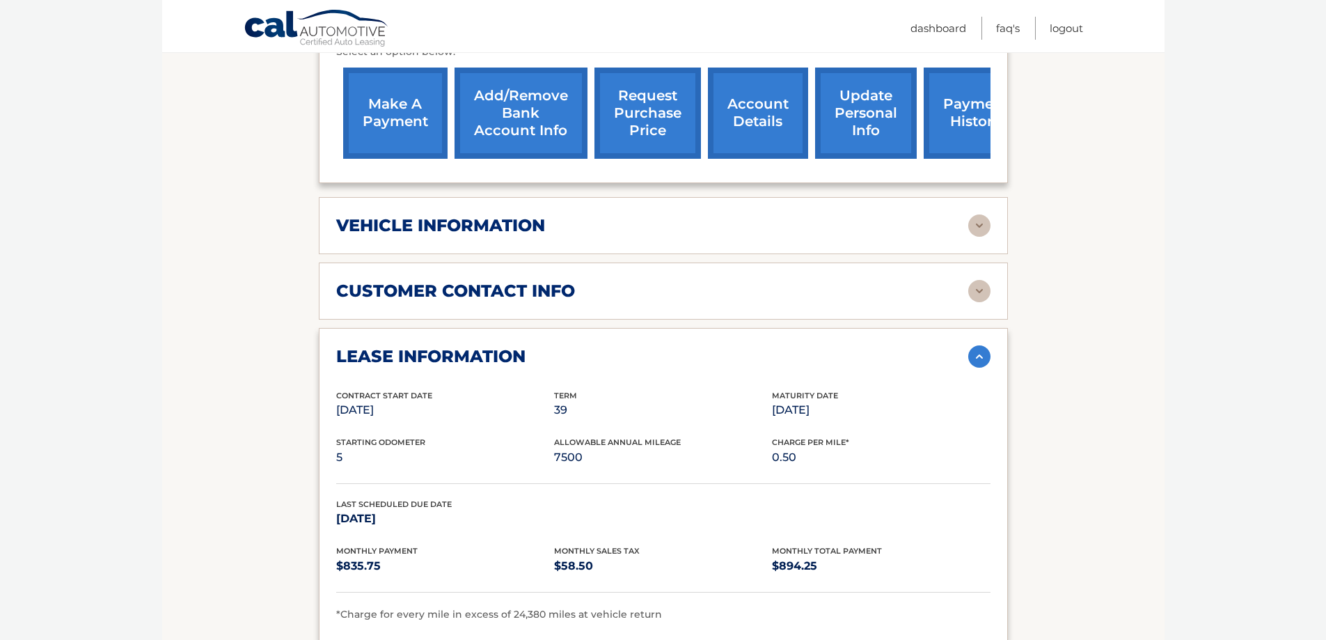
click at [985, 277] on div "customer contact info full name [PERSON_NAME] street address [STREET_ADDRESS] […" at bounding box center [663, 290] width 689 height 57
click at [980, 292] on img at bounding box center [979, 291] width 22 height 22
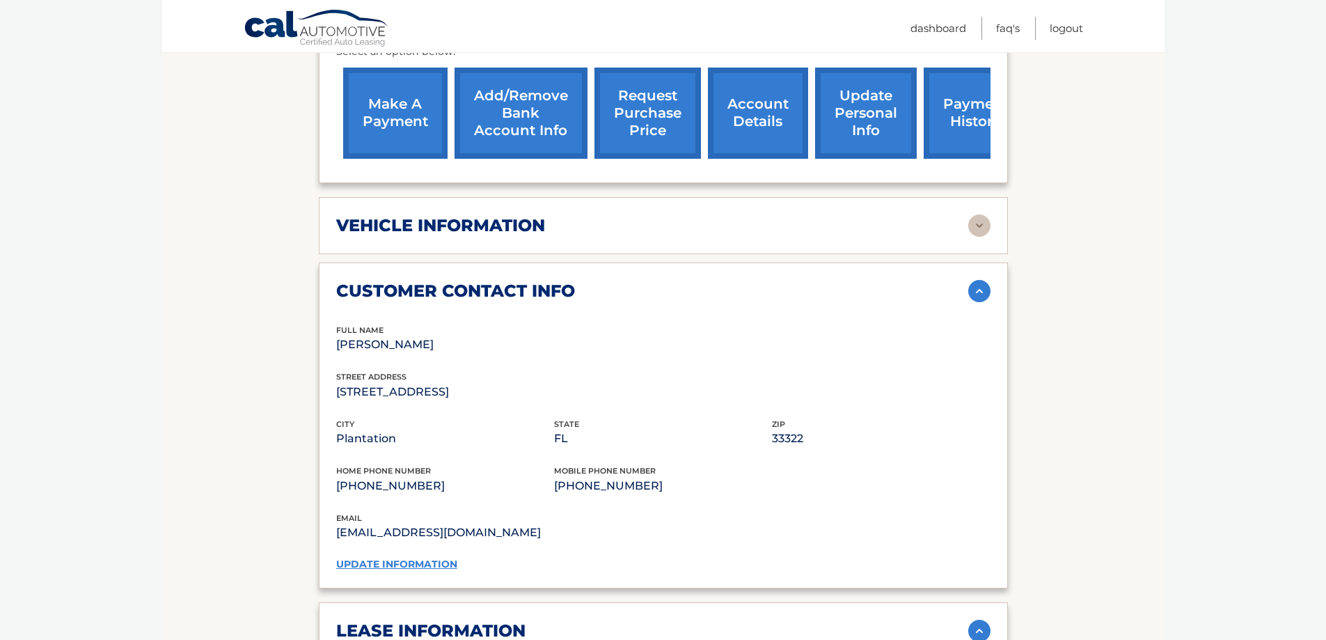
click at [975, 228] on img at bounding box center [979, 225] width 22 height 22
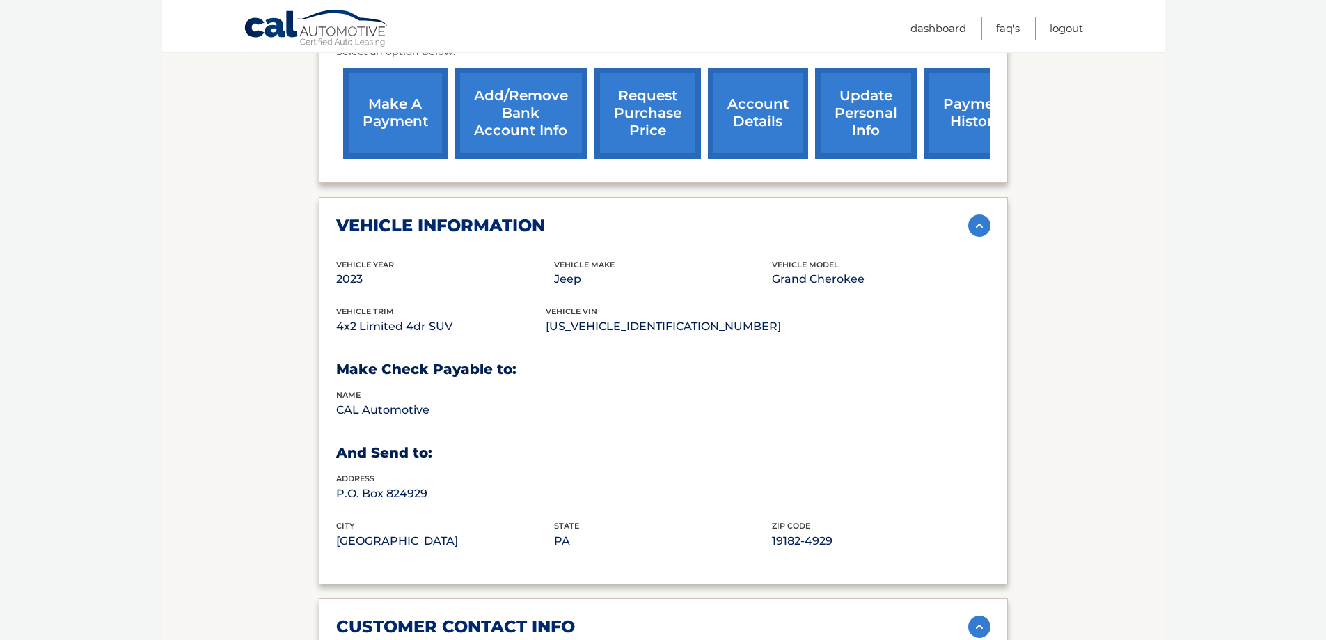
click at [975, 228] on img at bounding box center [979, 225] width 22 height 22
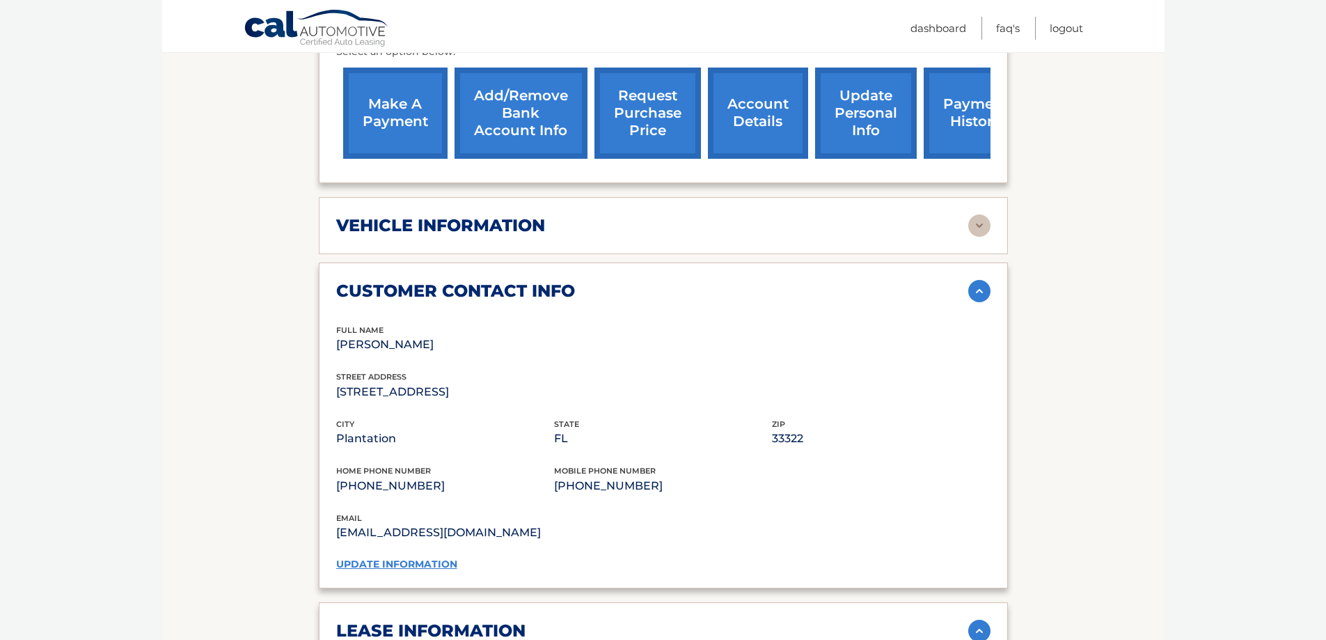
click at [979, 284] on img at bounding box center [979, 291] width 22 height 22
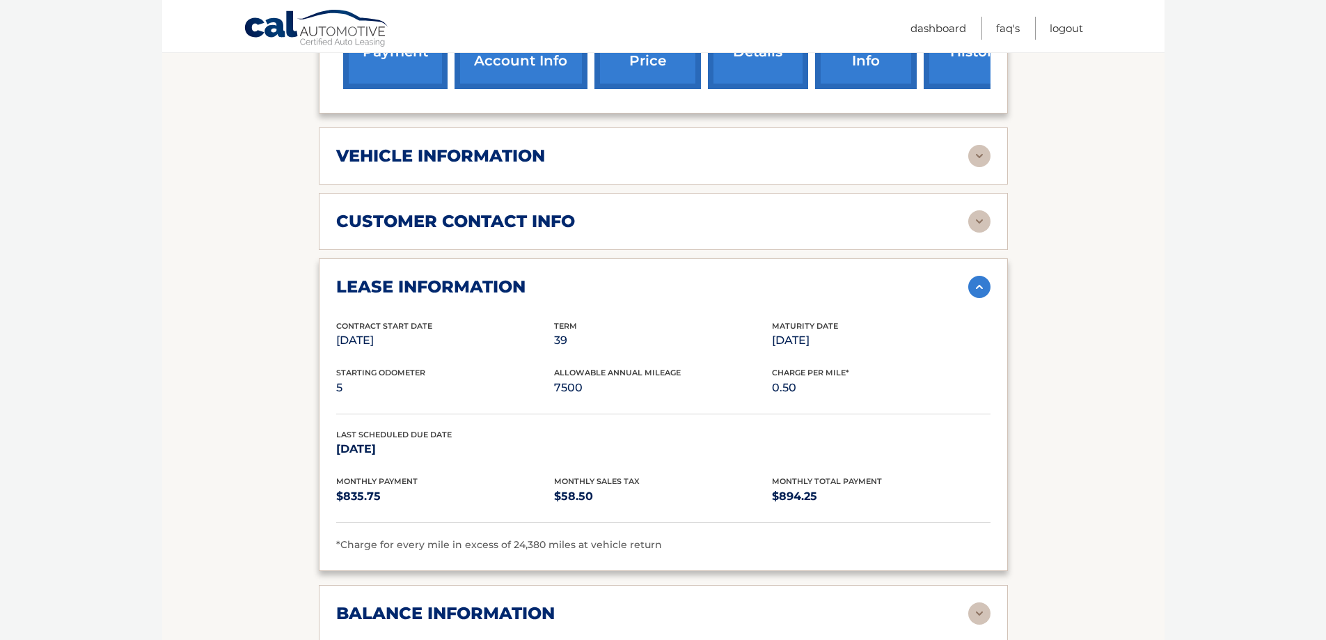
scroll to position [691, 0]
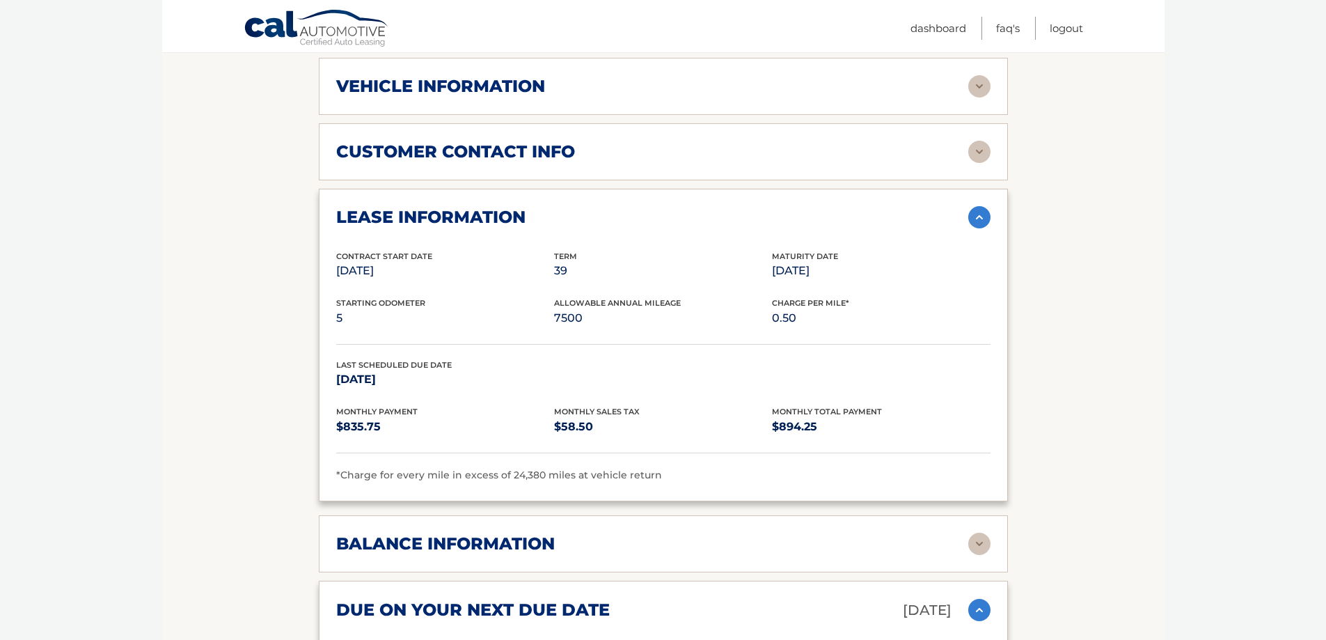
click at [979, 222] on img at bounding box center [979, 217] width 22 height 22
